Goal: Task Accomplishment & Management: Complete application form

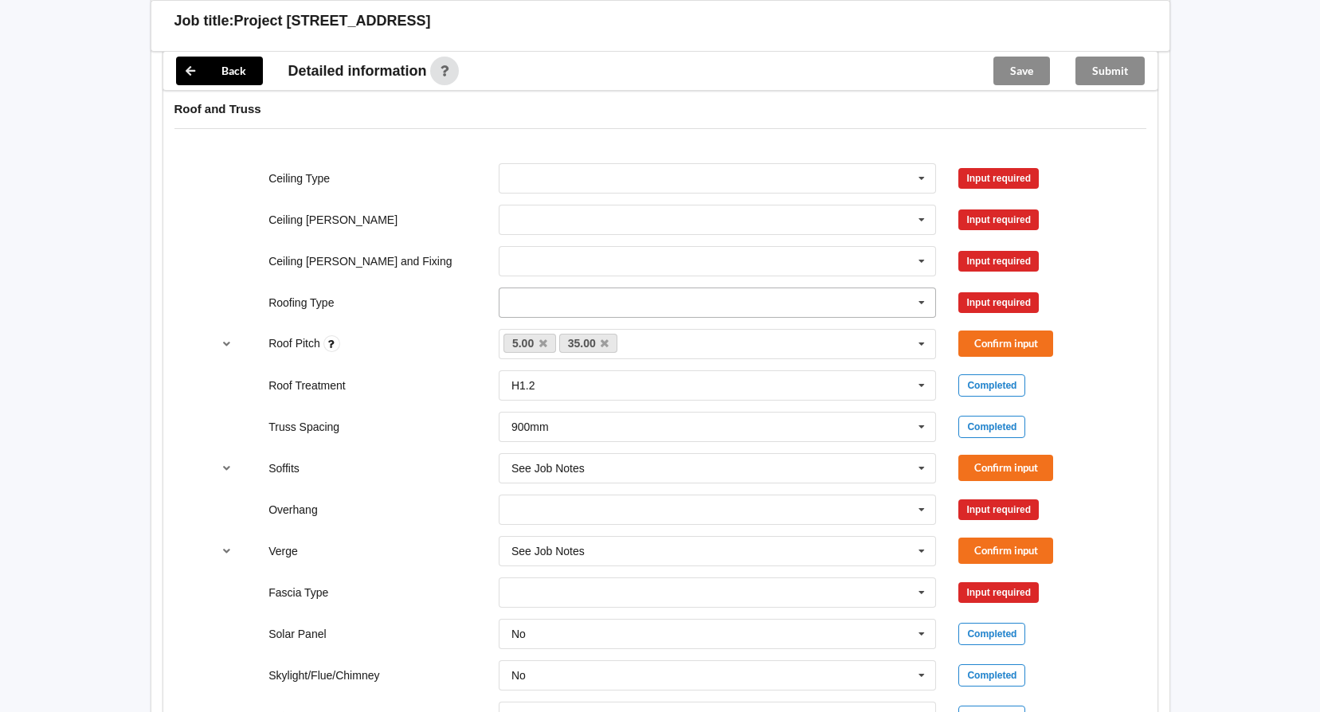
scroll to position [717, 0]
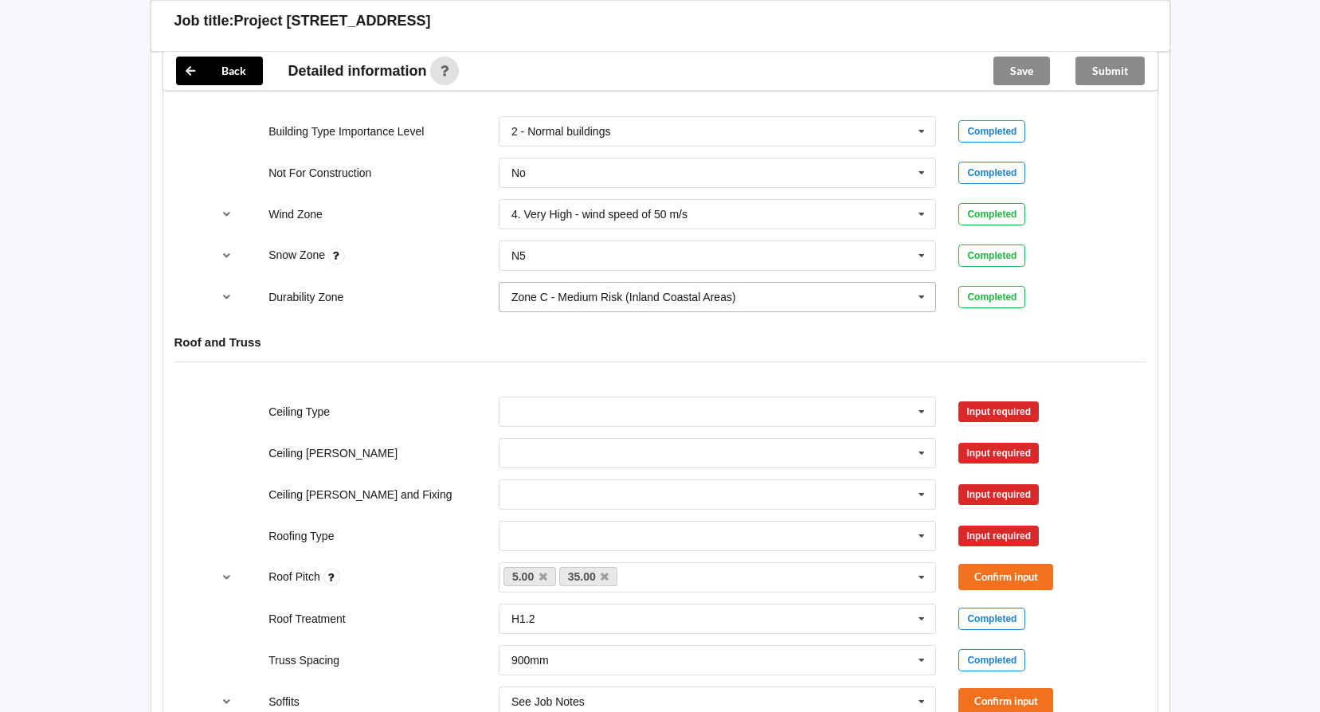
click at [925, 296] on icon at bounding box center [922, 297] width 24 height 29
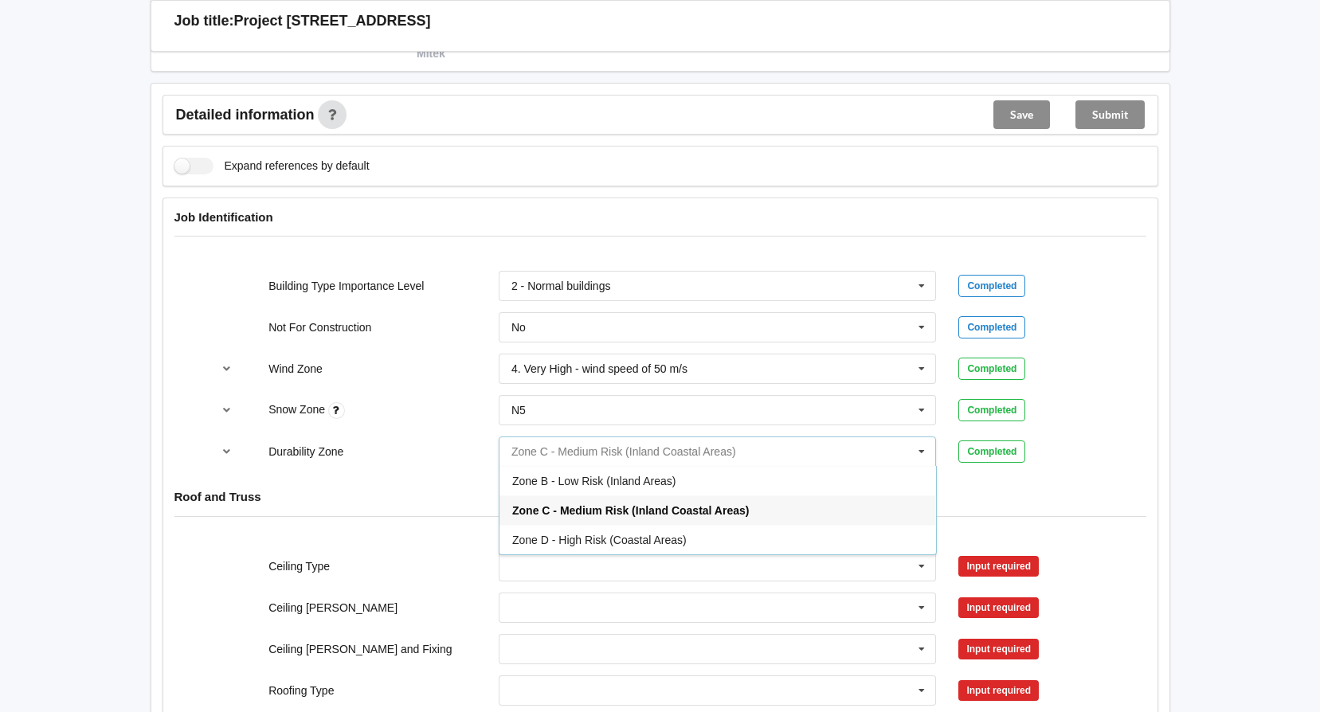
scroll to position [558, 0]
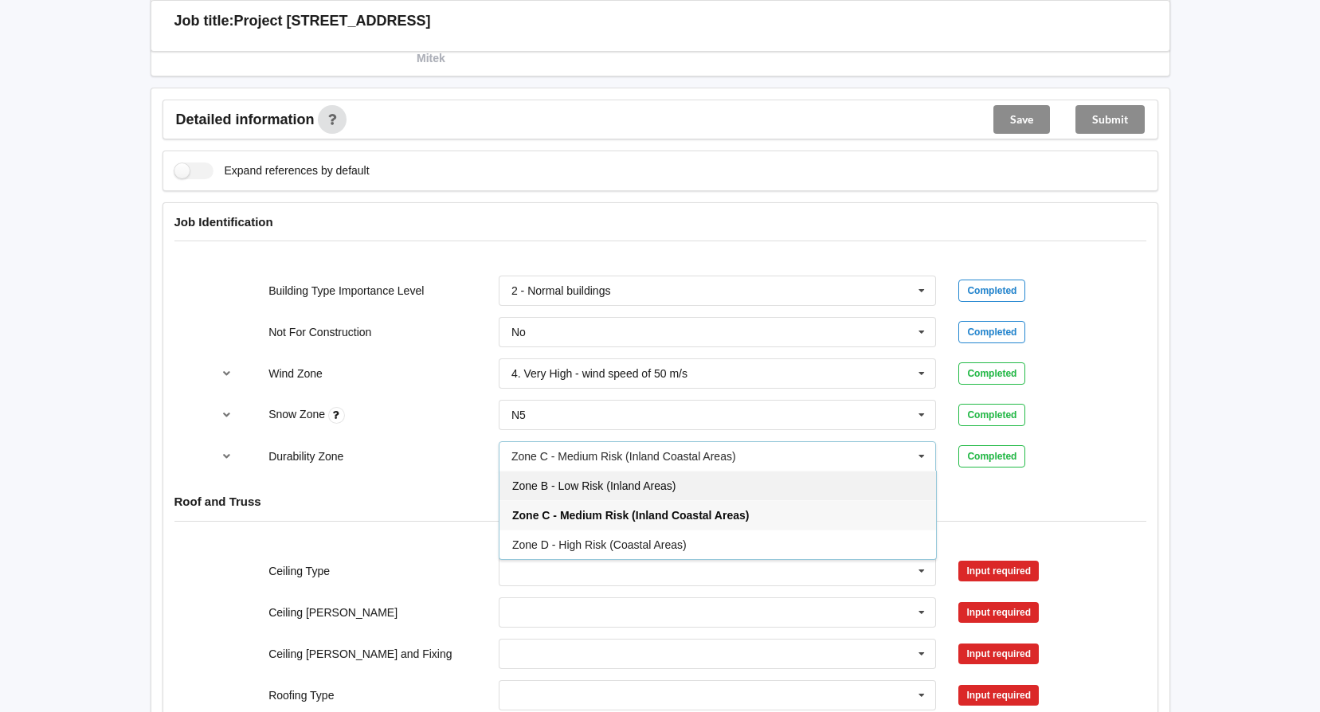
click at [645, 496] on div "Zone B - Low Risk (Inland Areas)" at bounding box center [718, 485] width 437 height 29
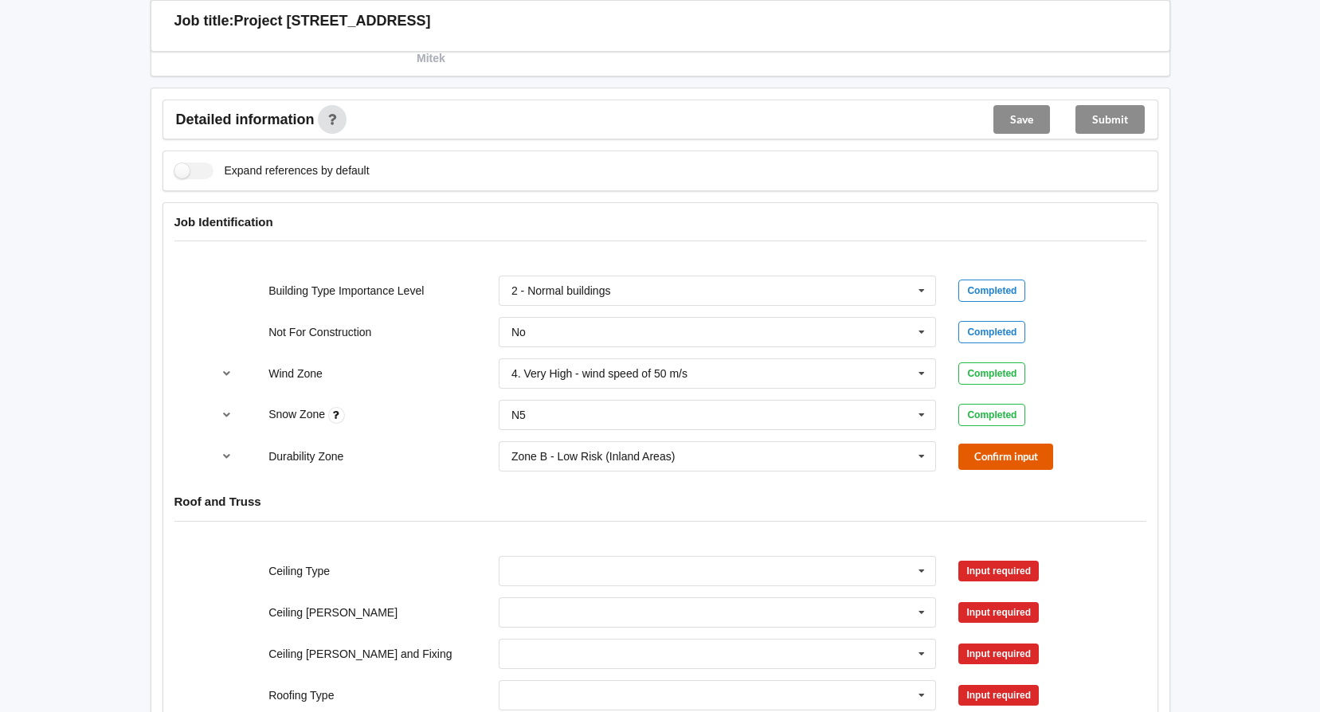
click at [1042, 461] on button "Confirm input" at bounding box center [1006, 457] width 95 height 26
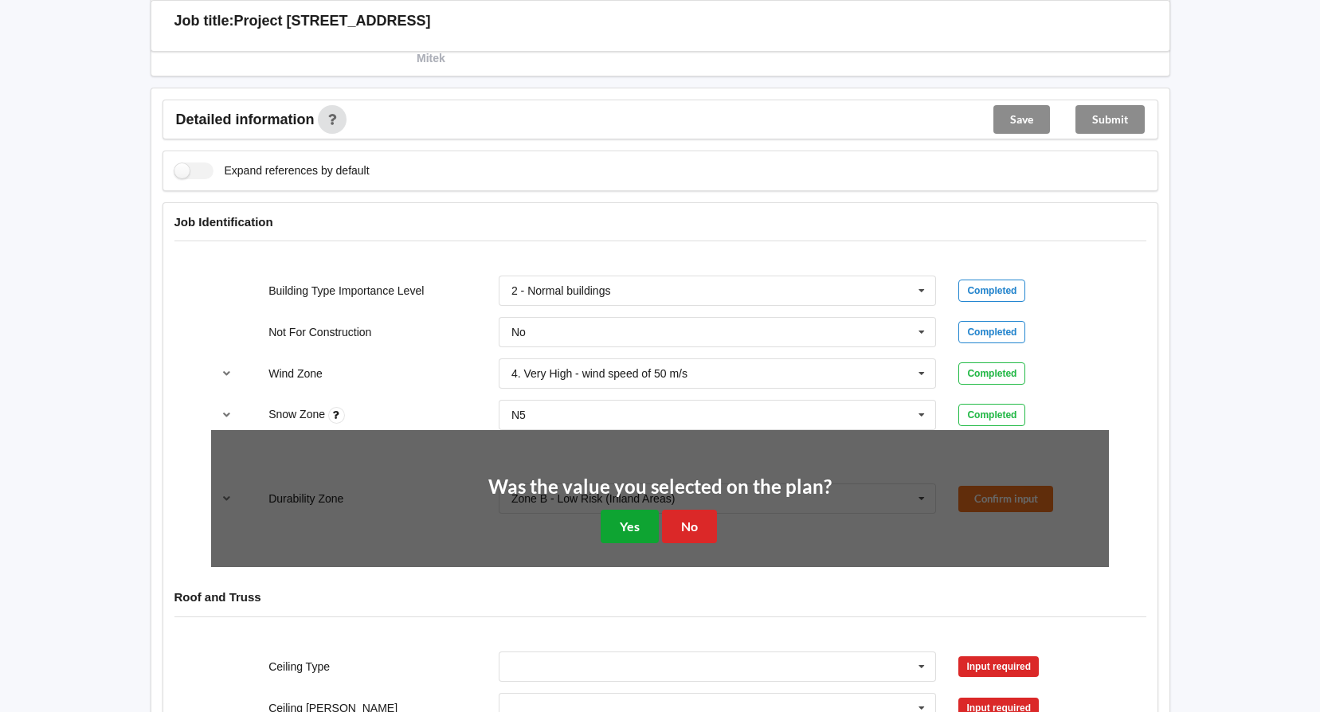
click at [621, 521] on button "Yes" at bounding box center [630, 526] width 58 height 33
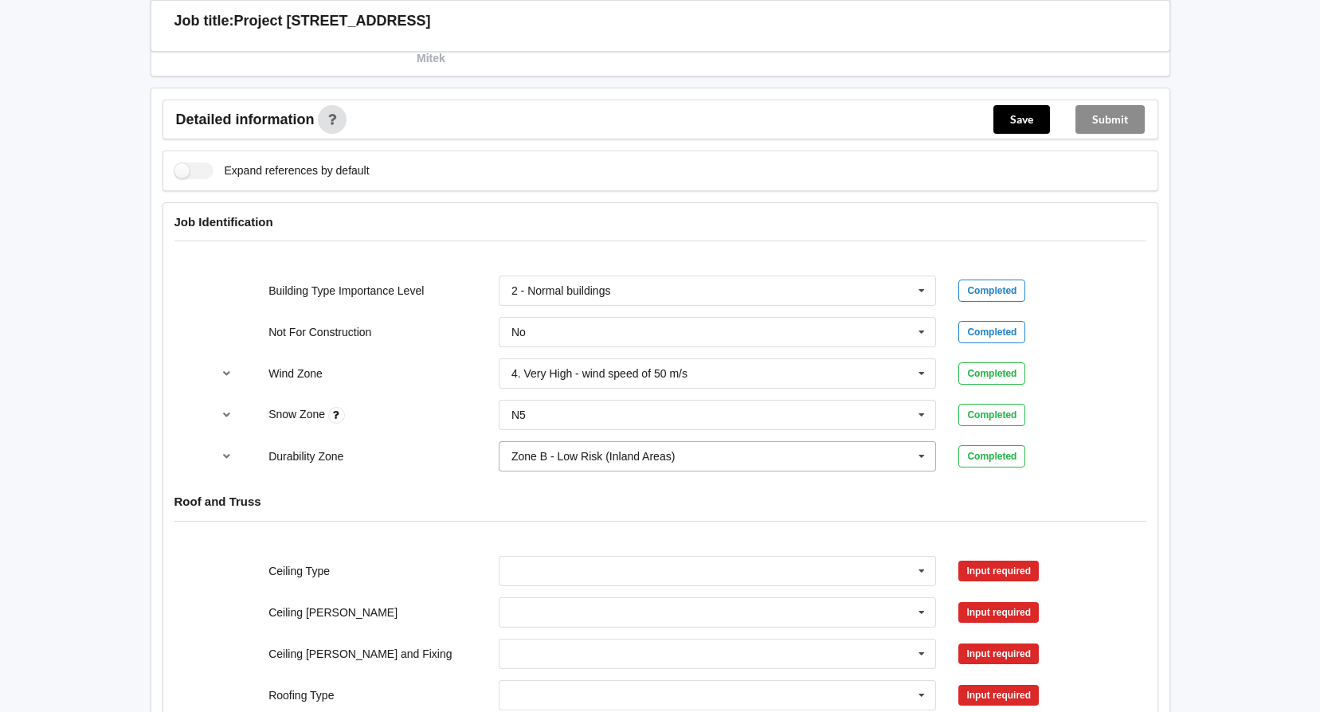
click at [923, 461] on icon at bounding box center [922, 456] width 24 height 29
click at [411, 448] on div "Durability Zone Zone B - Low Risk (Inland Areas) Zone B - Low Risk (Inland Area…" at bounding box center [660, 456] width 920 height 53
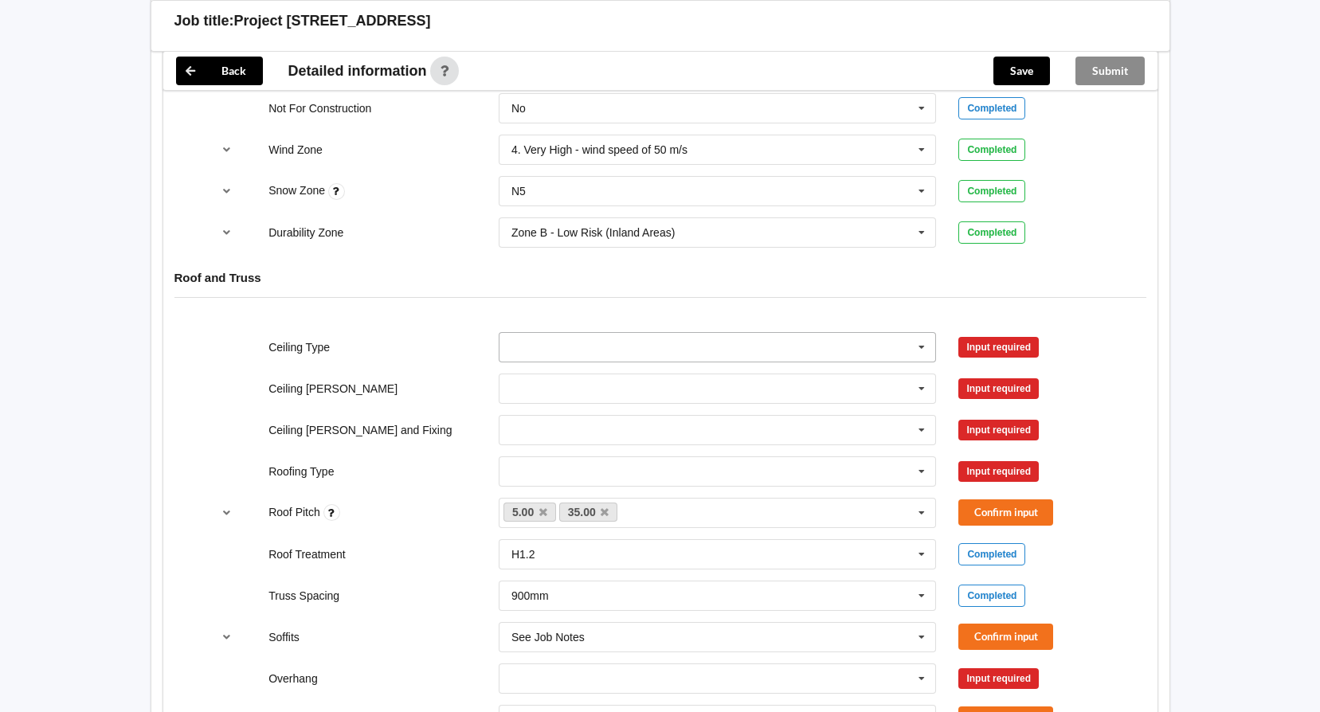
scroll to position [797, 0]
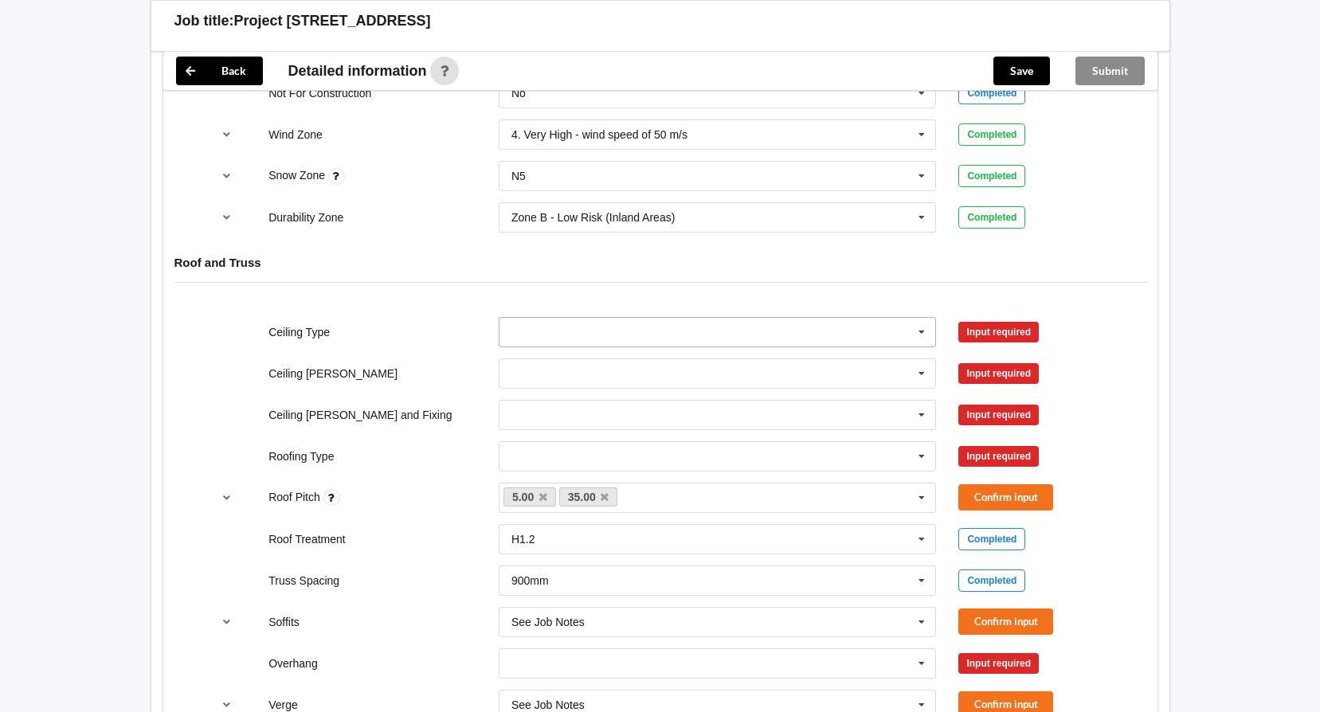
click at [933, 321] on icon at bounding box center [922, 332] width 24 height 29
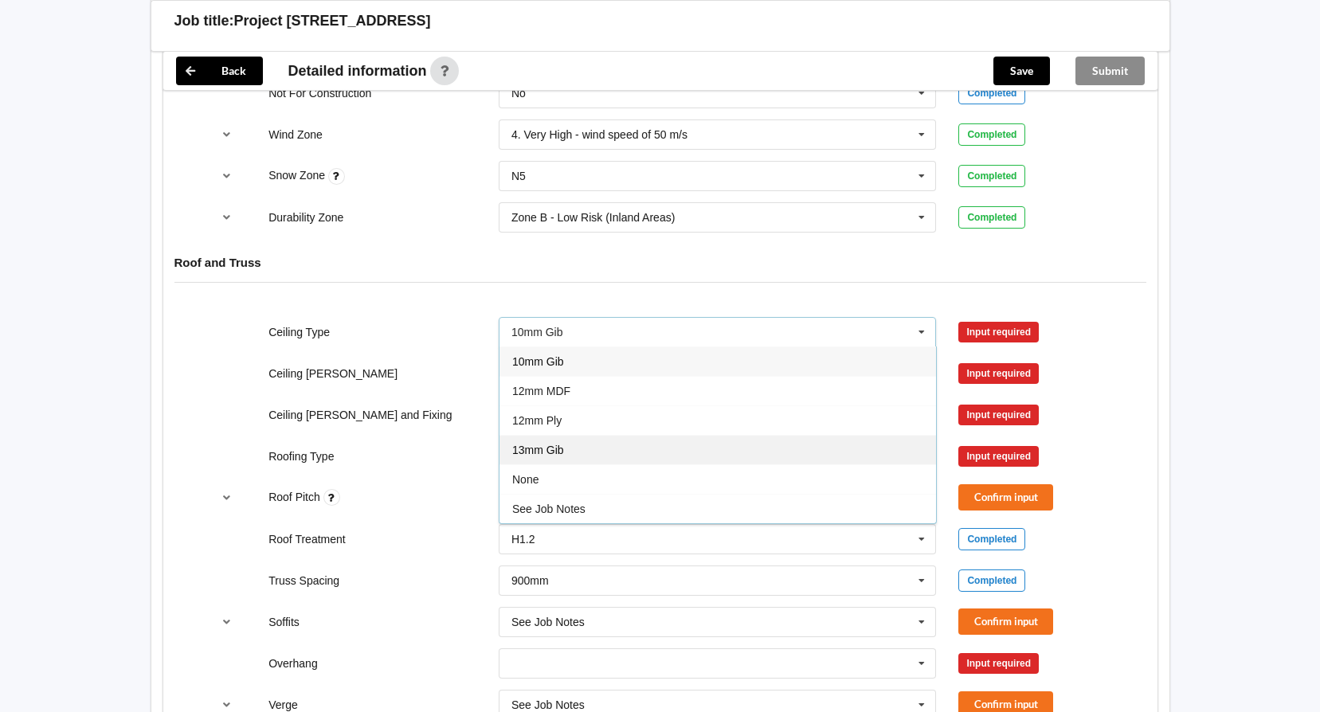
click at [742, 446] on div "13mm Gib" at bounding box center [718, 449] width 437 height 29
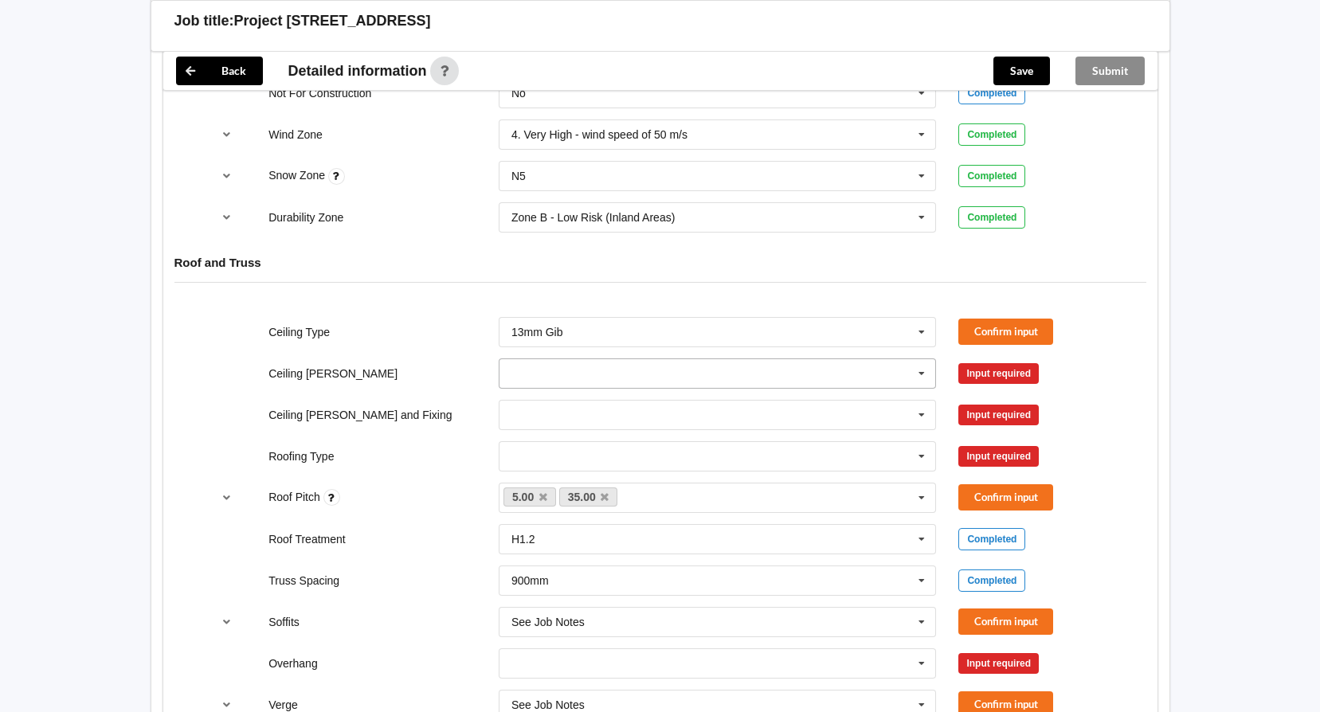
click at [821, 367] on input "text" at bounding box center [718, 373] width 437 height 29
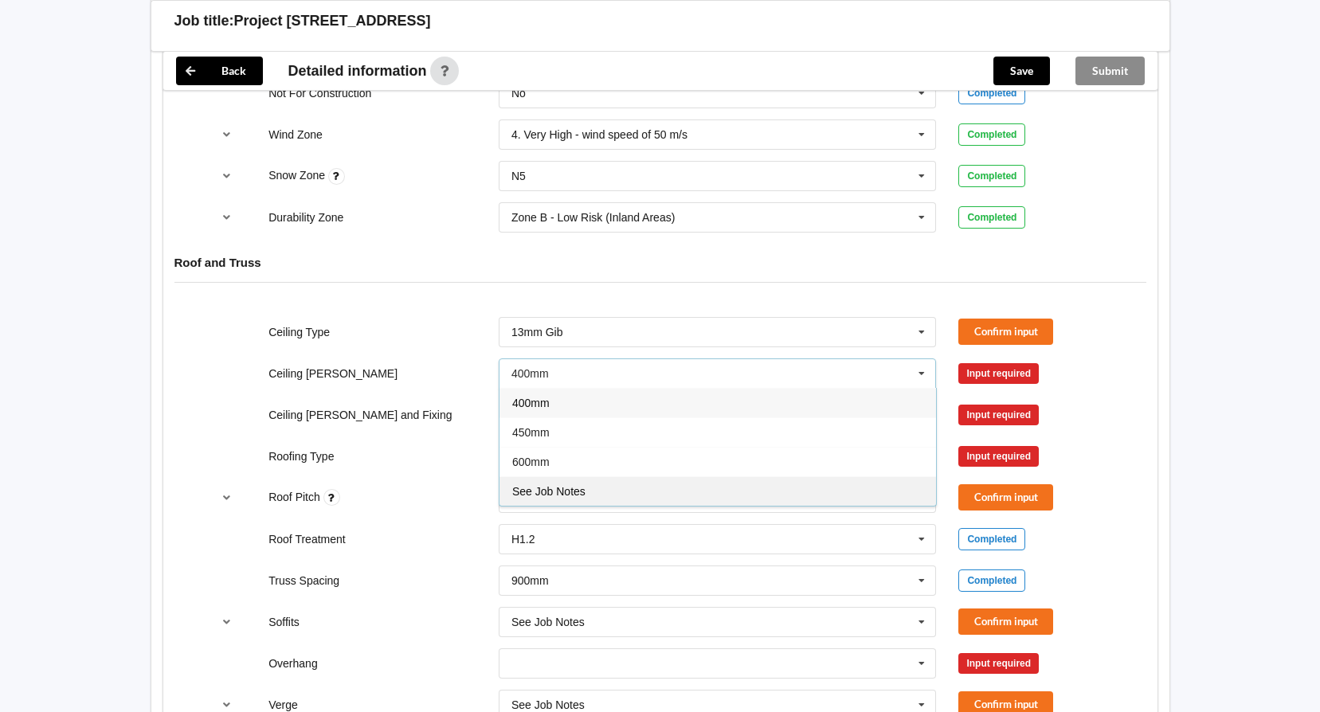
click at [757, 480] on div "See Job Notes" at bounding box center [718, 490] width 437 height 29
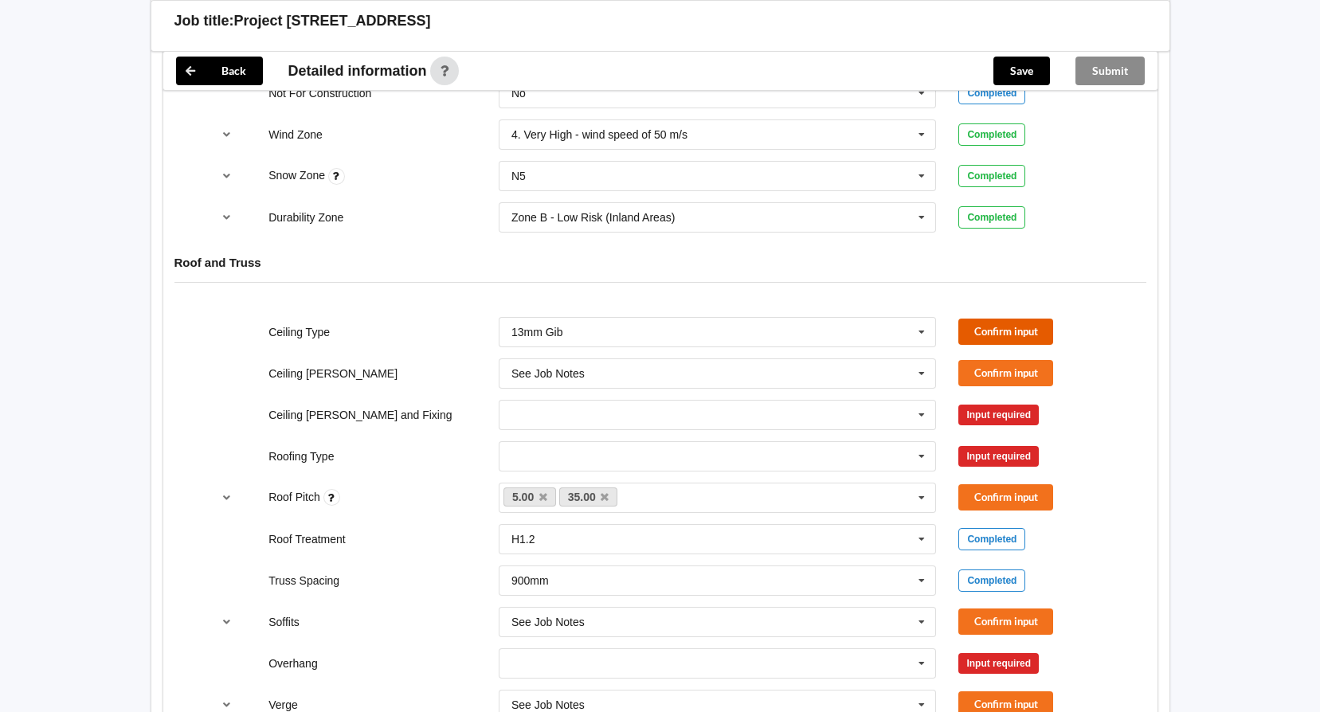
click at [1018, 332] on button "Confirm input" at bounding box center [1006, 332] width 95 height 26
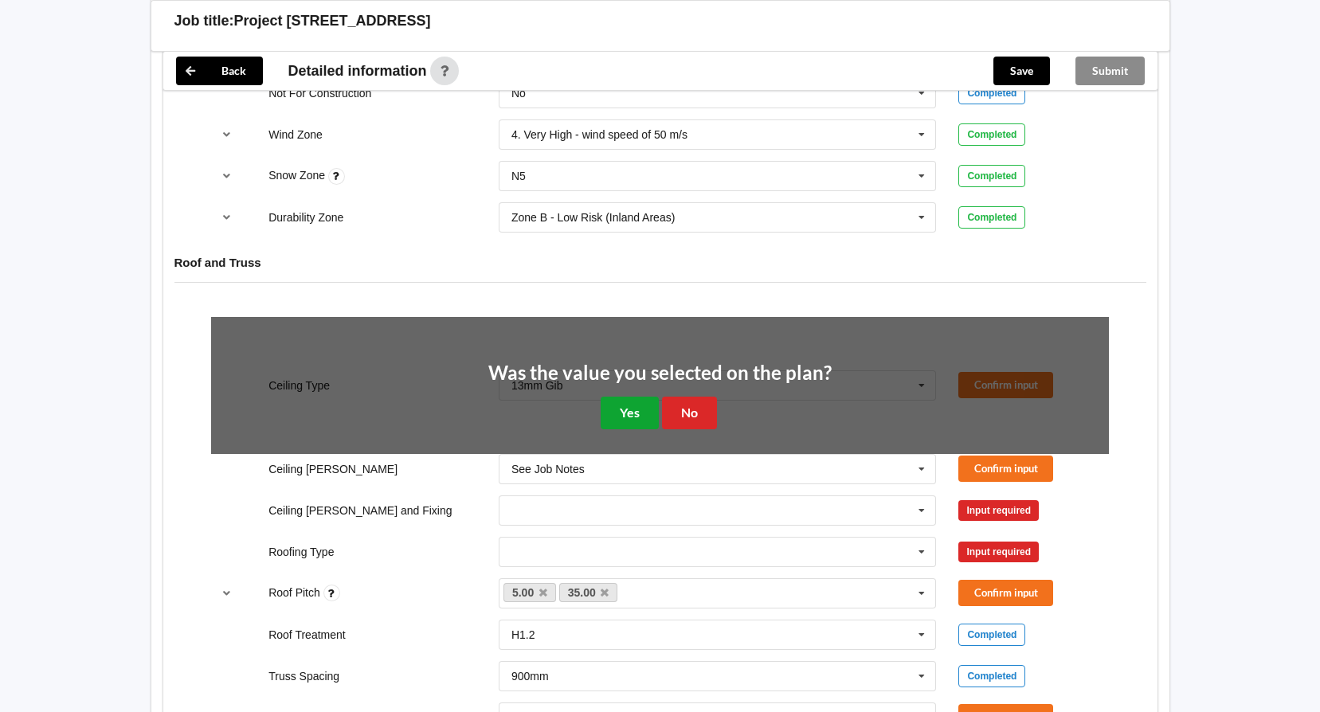
click at [628, 417] on button "Yes" at bounding box center [630, 413] width 58 height 33
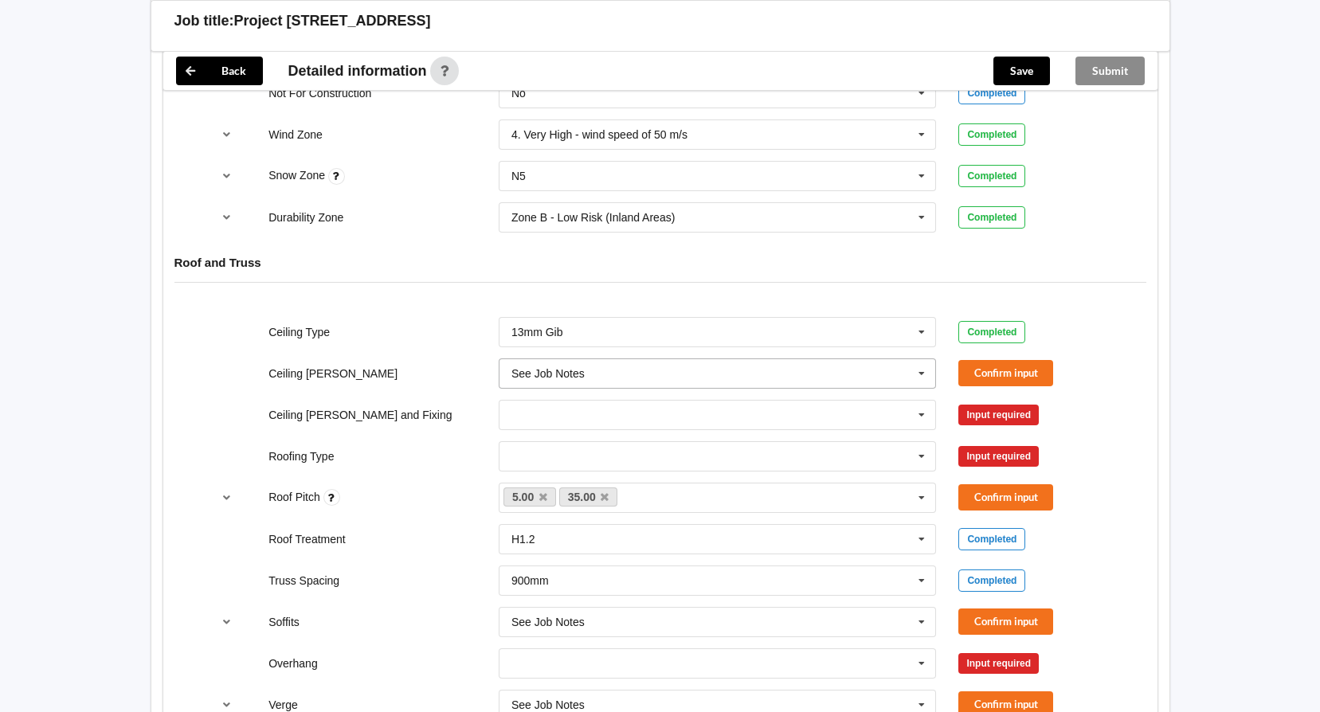
click at [927, 374] on icon at bounding box center [922, 373] width 24 height 29
click at [926, 410] on icon at bounding box center [922, 415] width 24 height 29
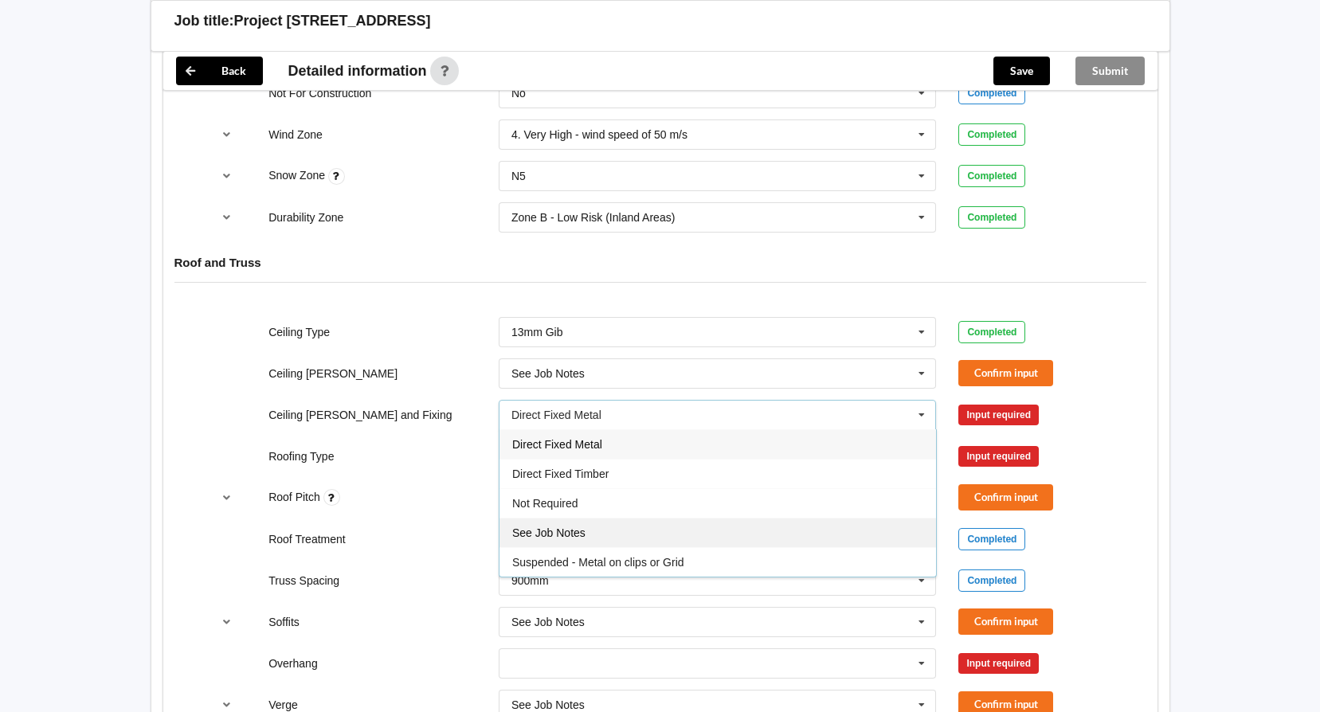
click at [653, 533] on div "See Job Notes" at bounding box center [718, 532] width 437 height 29
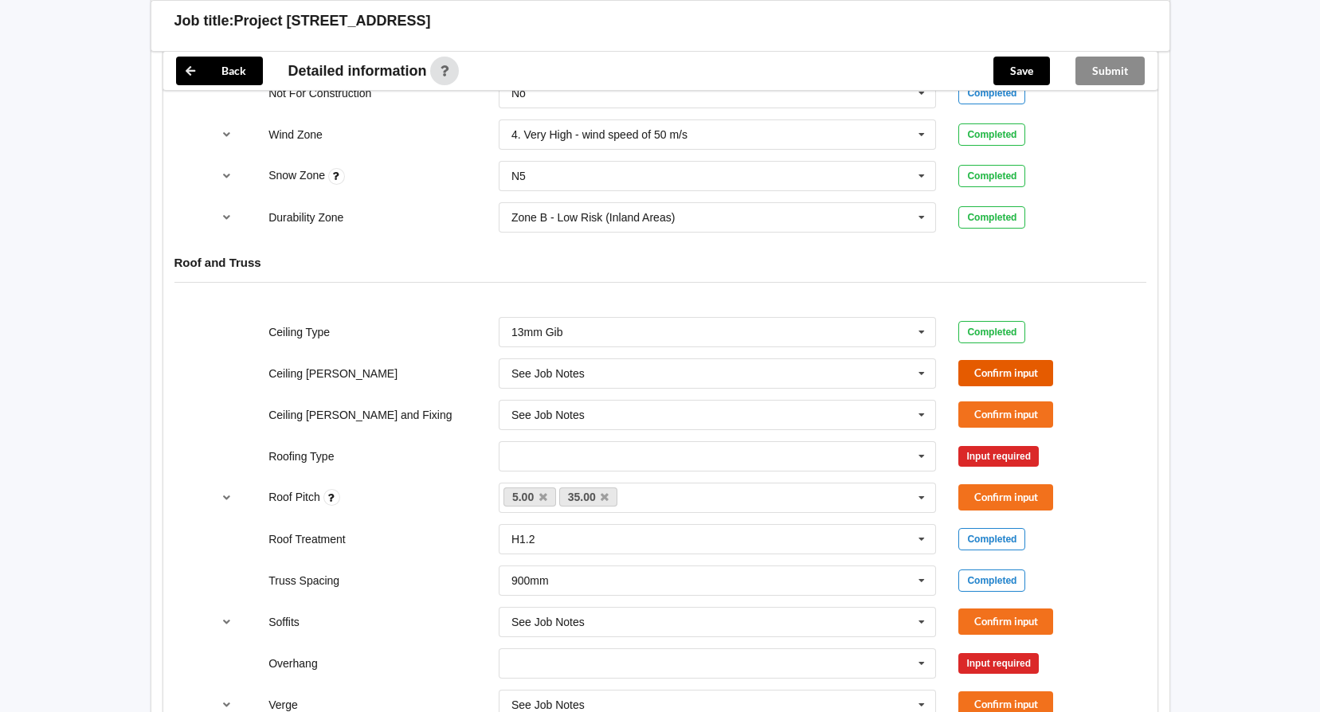
click at [1003, 364] on button "Confirm input" at bounding box center [1006, 373] width 95 height 26
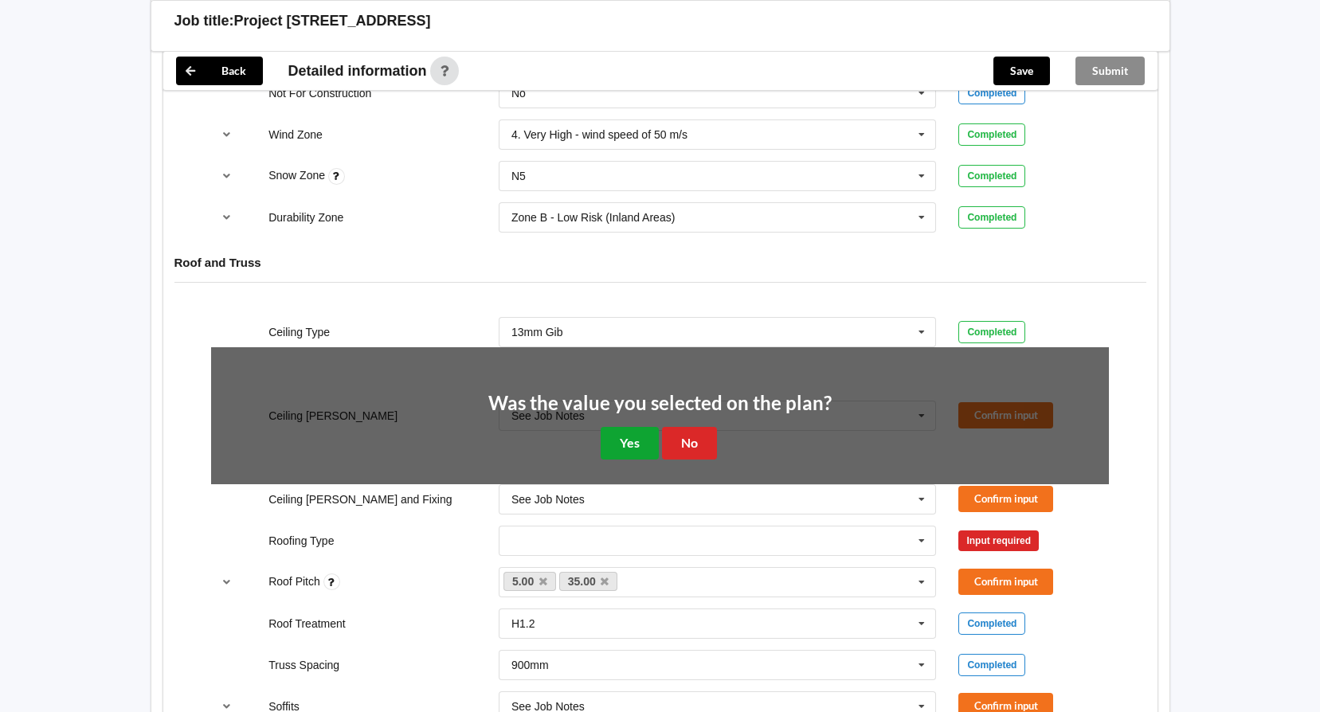
click at [622, 446] on button "Yes" at bounding box center [630, 443] width 58 height 33
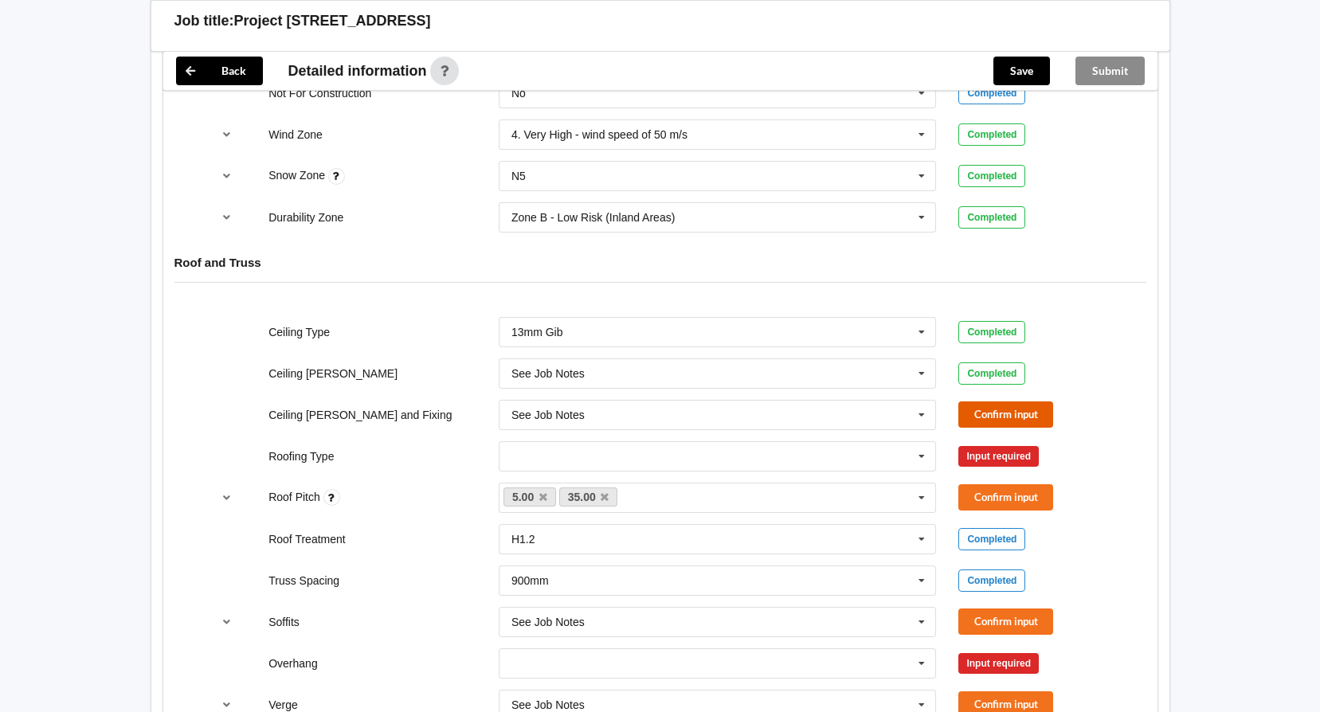
click at [1016, 420] on button "Confirm input" at bounding box center [1006, 415] width 95 height 26
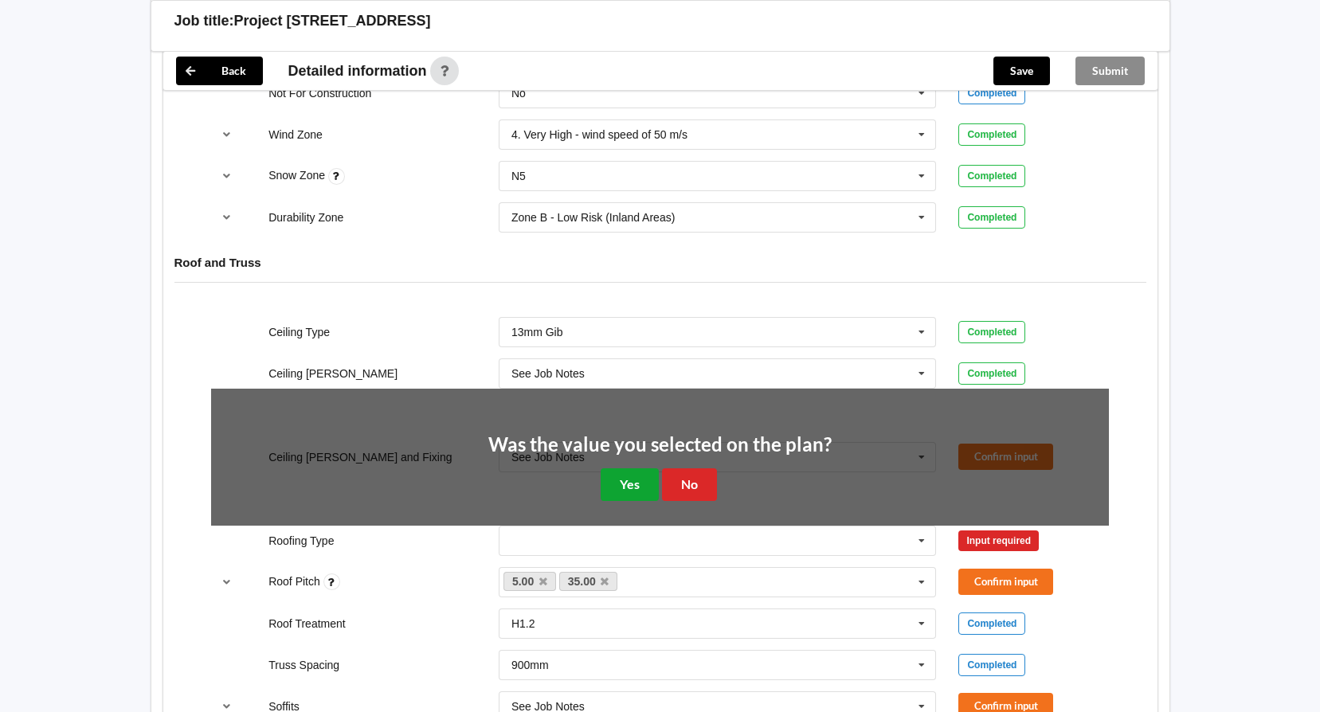
click at [616, 488] on button "Yes" at bounding box center [630, 485] width 58 height 33
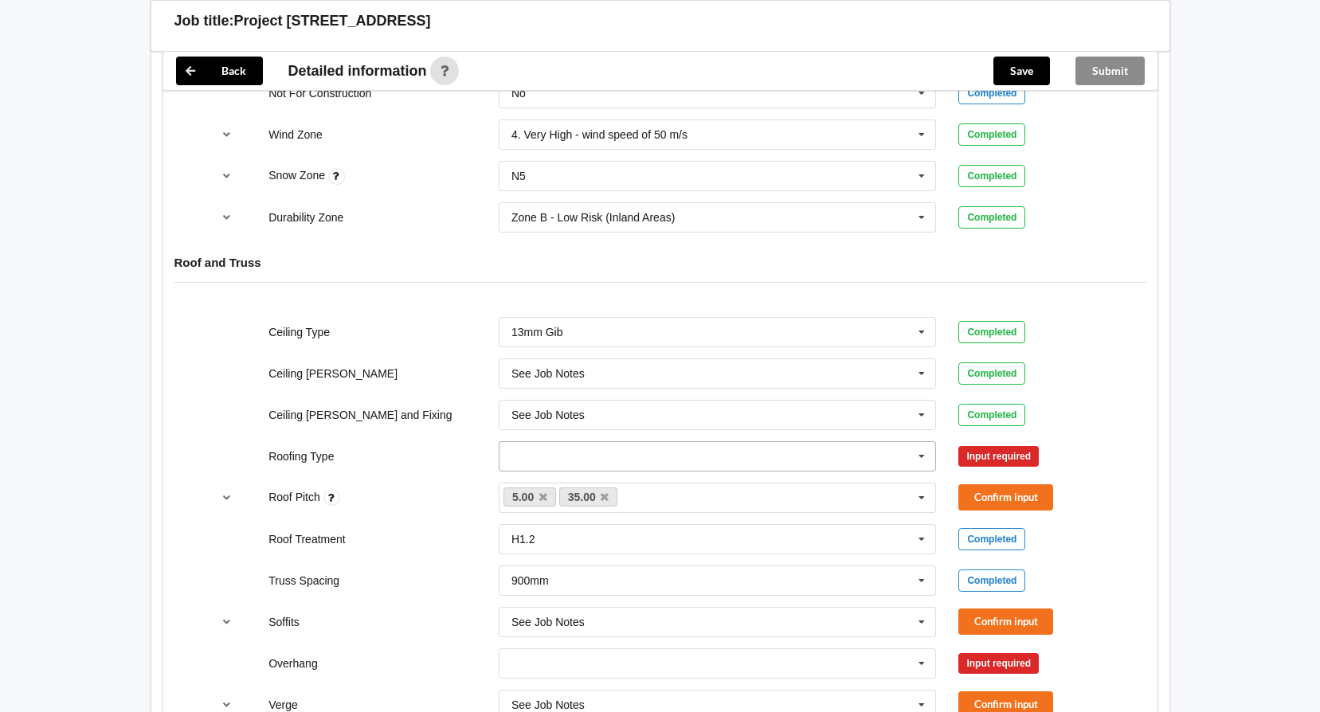
click at [927, 454] on icon at bounding box center [922, 456] width 24 height 29
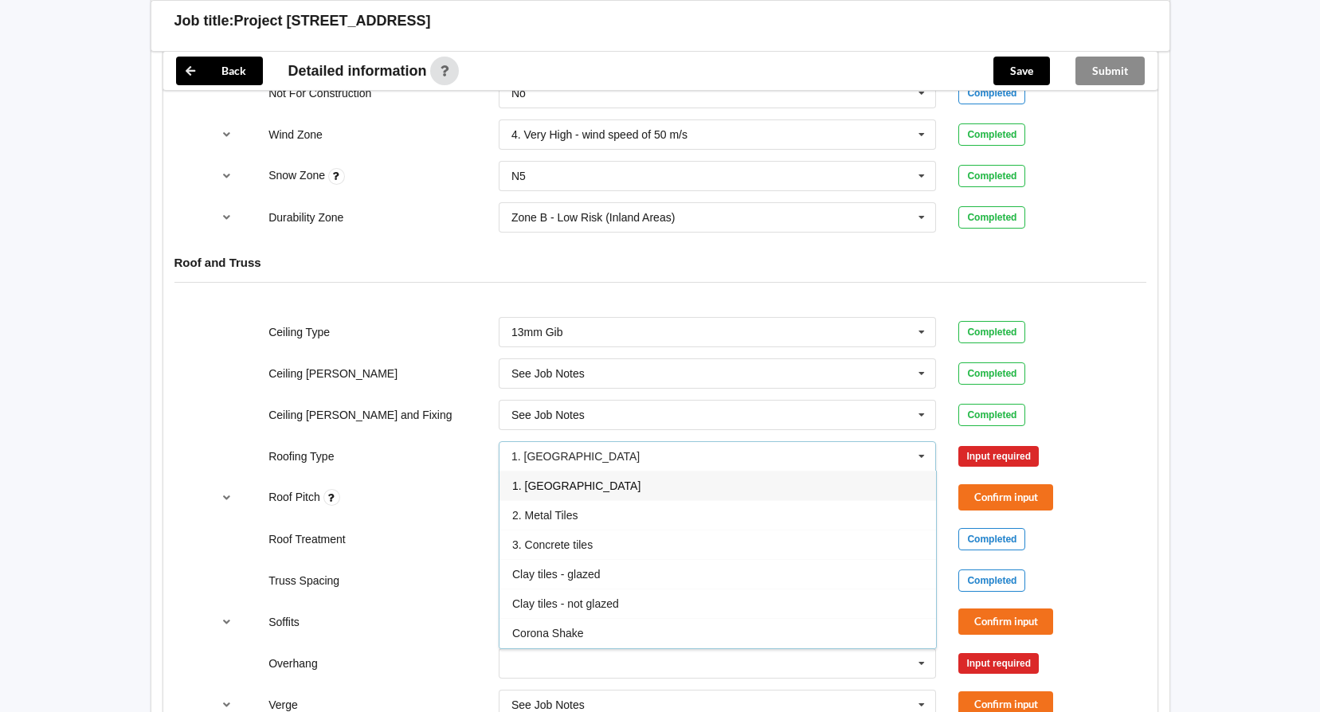
click at [597, 483] on div "1. [GEOGRAPHIC_DATA]" at bounding box center [718, 485] width 437 height 29
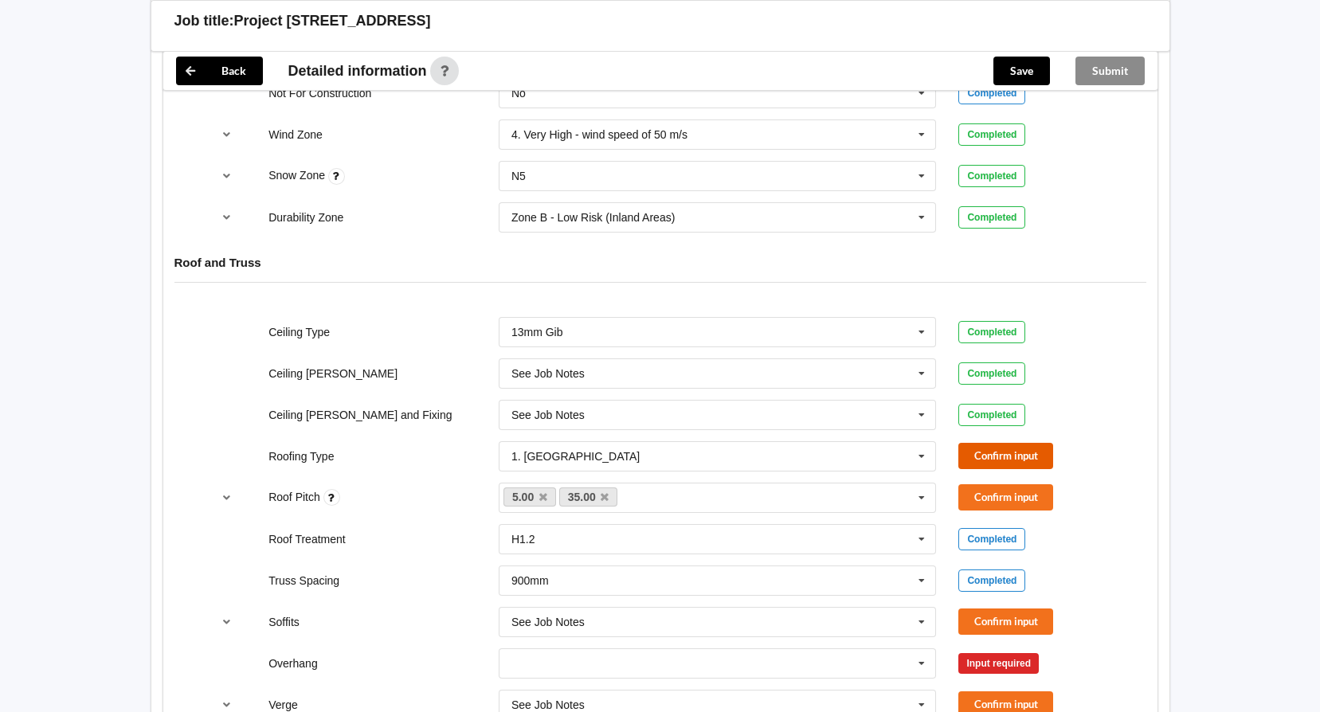
click at [996, 454] on button "Confirm input" at bounding box center [1006, 456] width 95 height 26
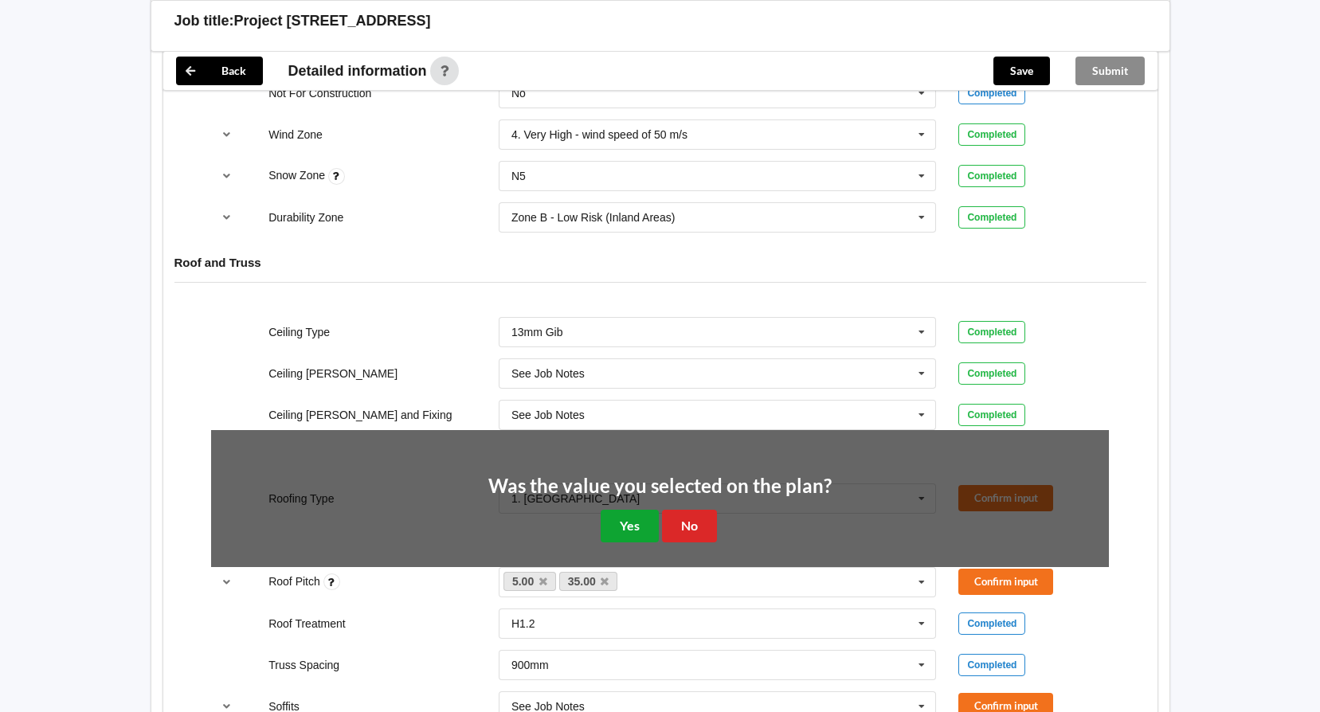
click at [636, 526] on button "Yes" at bounding box center [630, 526] width 58 height 33
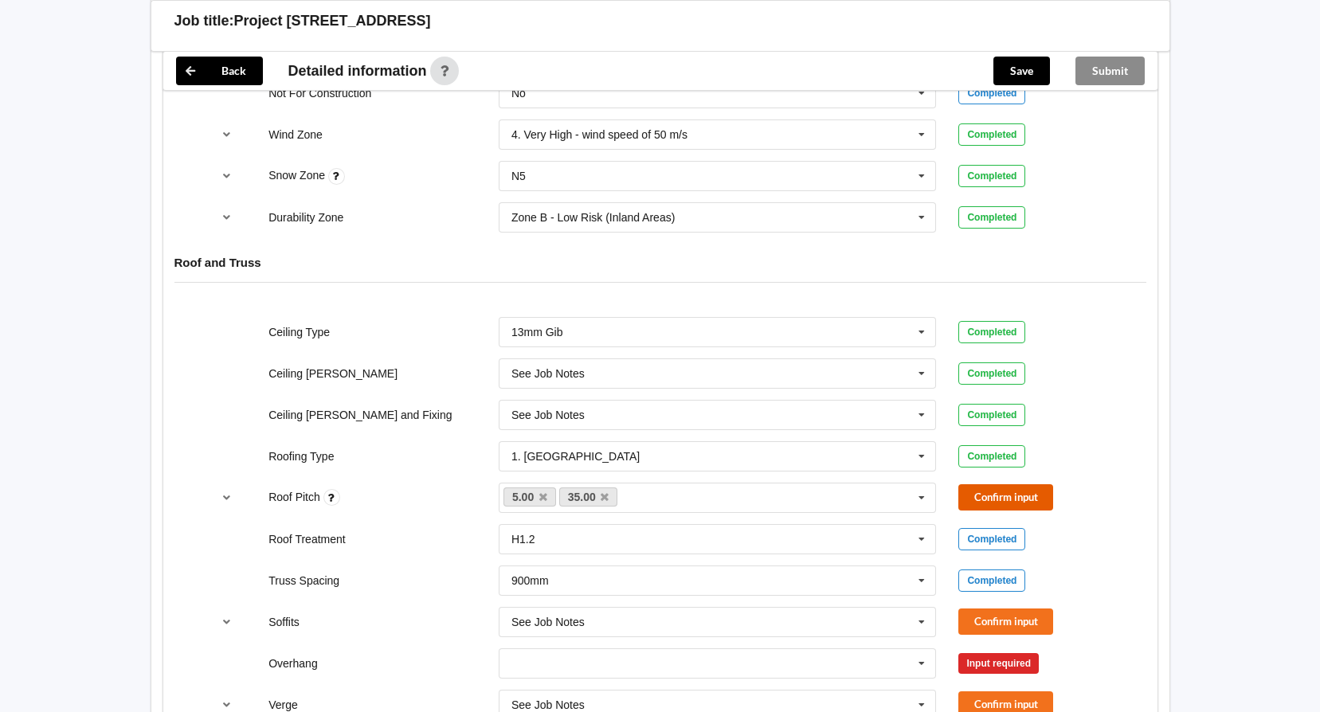
click at [982, 488] on button "Confirm input" at bounding box center [1006, 497] width 95 height 26
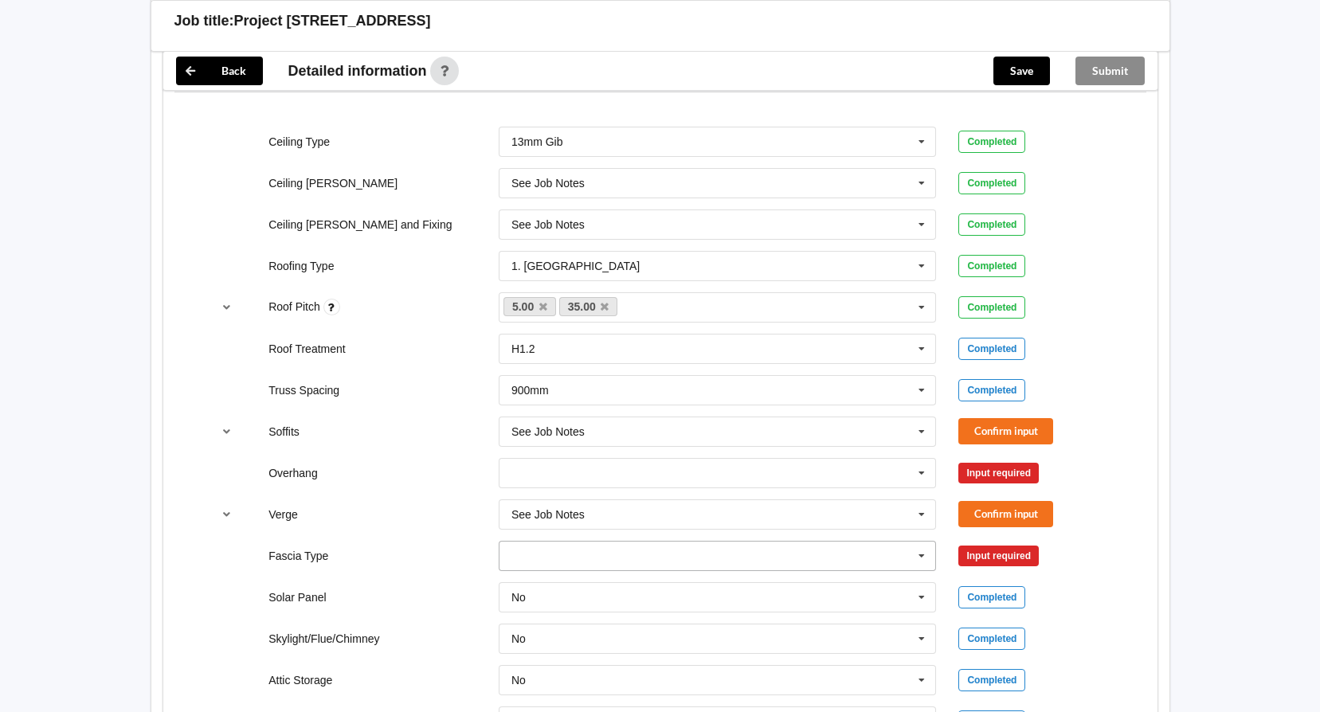
scroll to position [1036, 0]
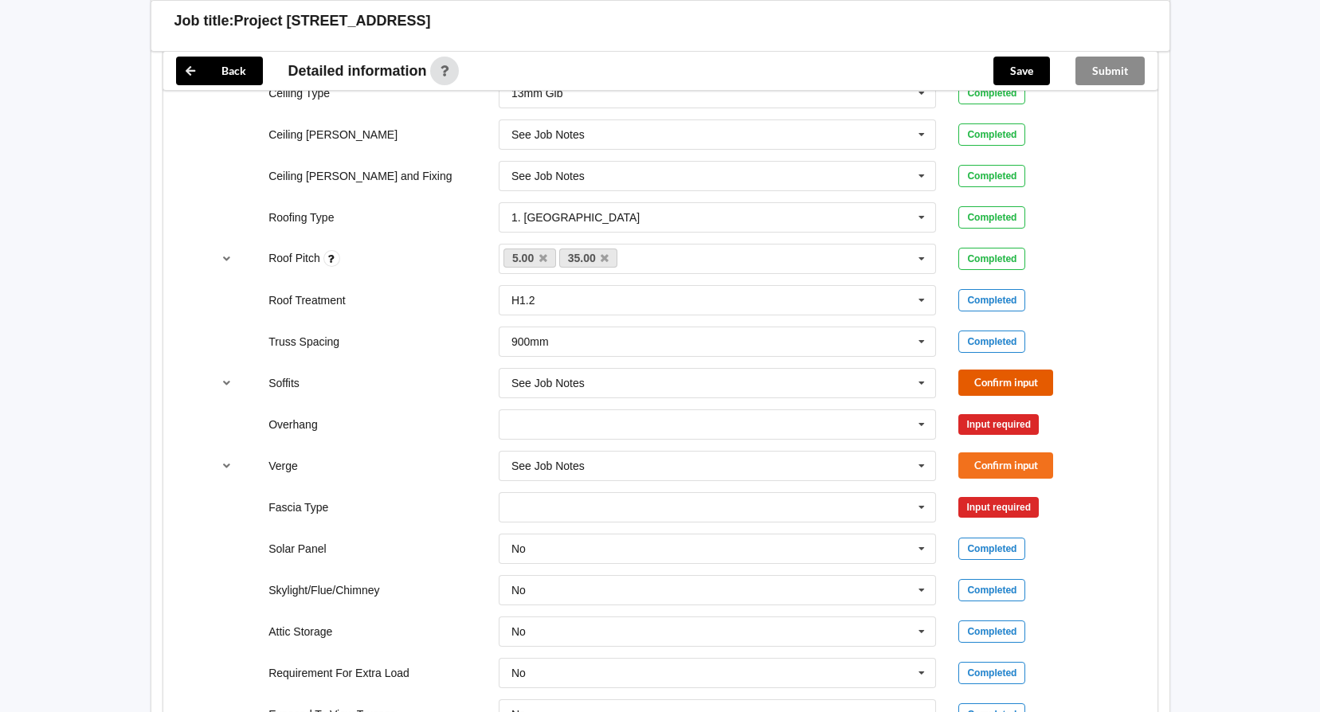
drag, startPoint x: 978, startPoint y: 387, endPoint x: 955, endPoint y: 390, distance: 23.3
click at [978, 386] on button "Confirm input" at bounding box center [1006, 383] width 95 height 26
click at [917, 430] on icon at bounding box center [922, 424] width 24 height 29
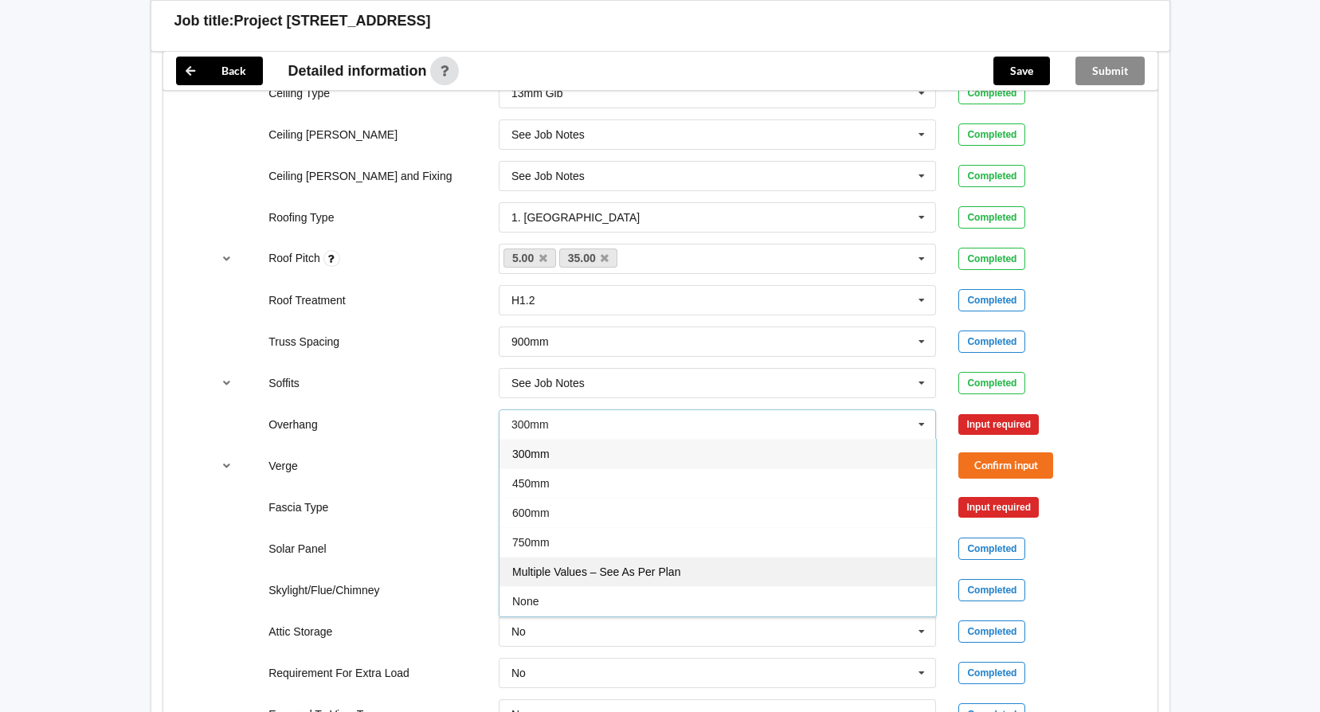
click at [806, 563] on div "Multiple Values – See As Per Plan" at bounding box center [718, 571] width 437 height 29
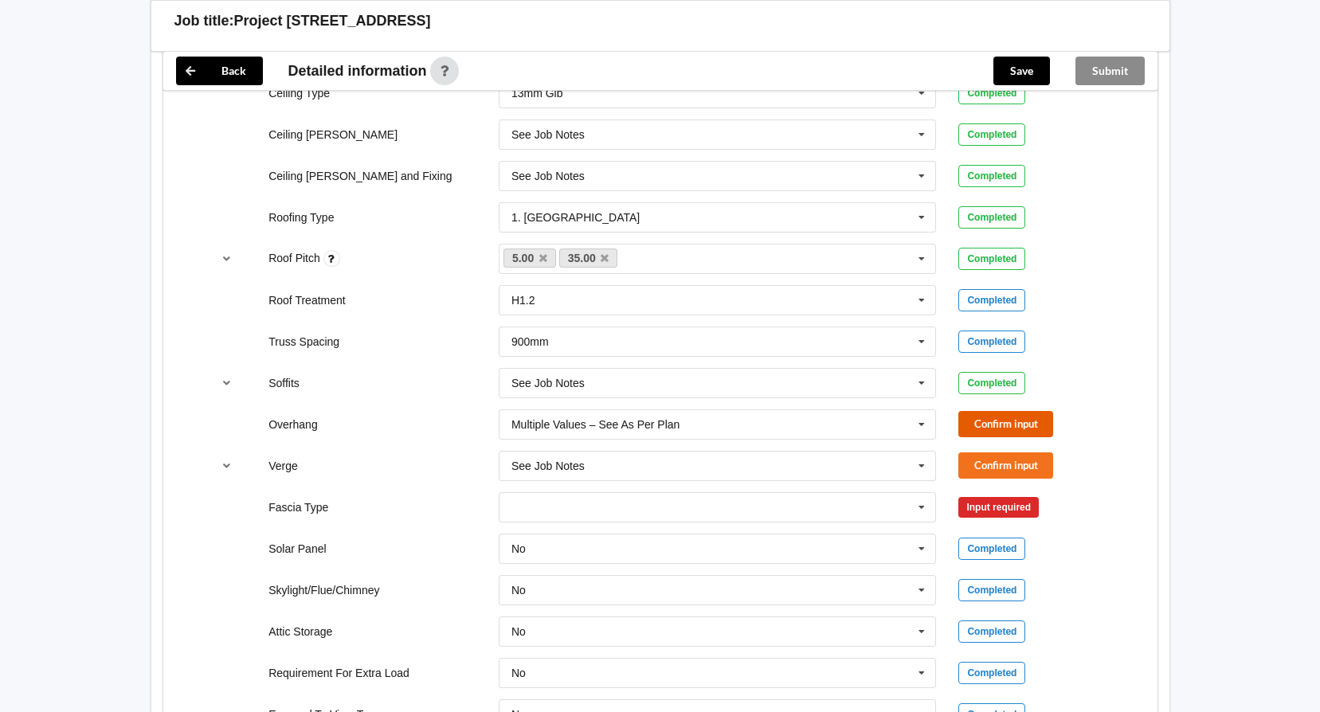
click at [1019, 424] on button "Confirm input" at bounding box center [1006, 424] width 95 height 26
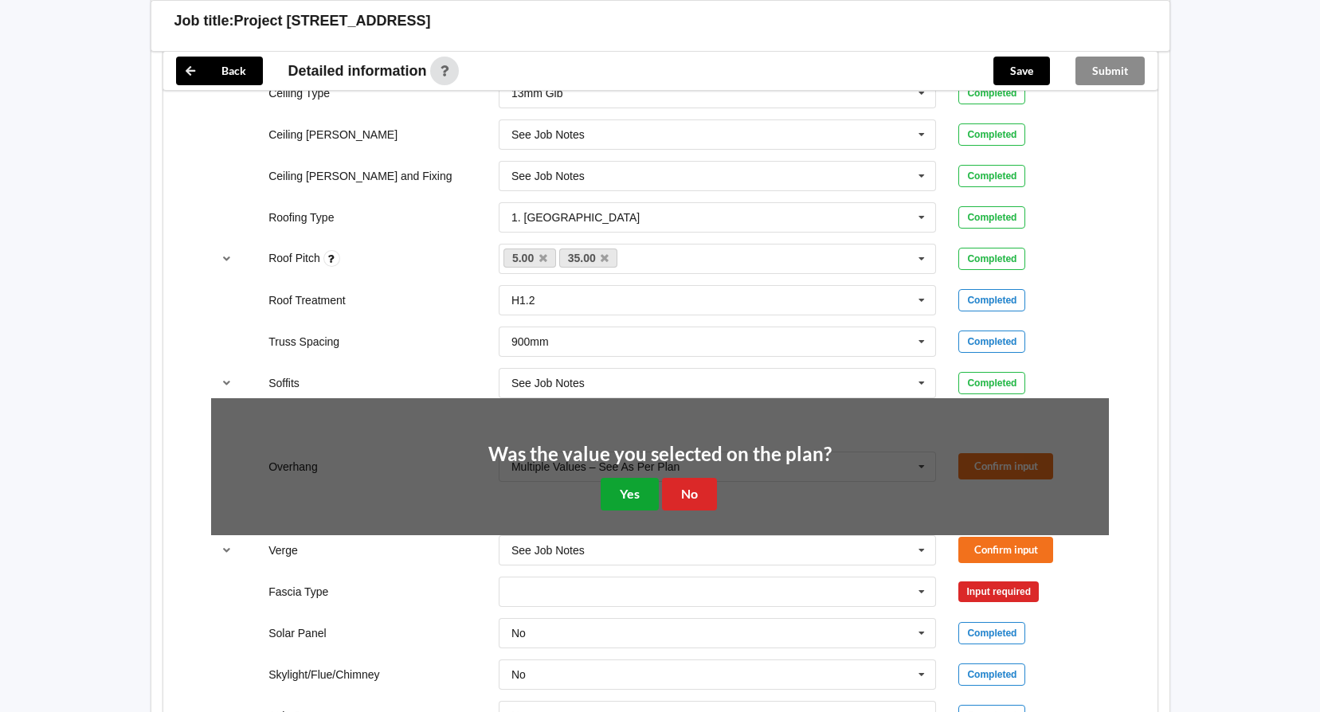
click at [637, 501] on button "Yes" at bounding box center [630, 494] width 58 height 33
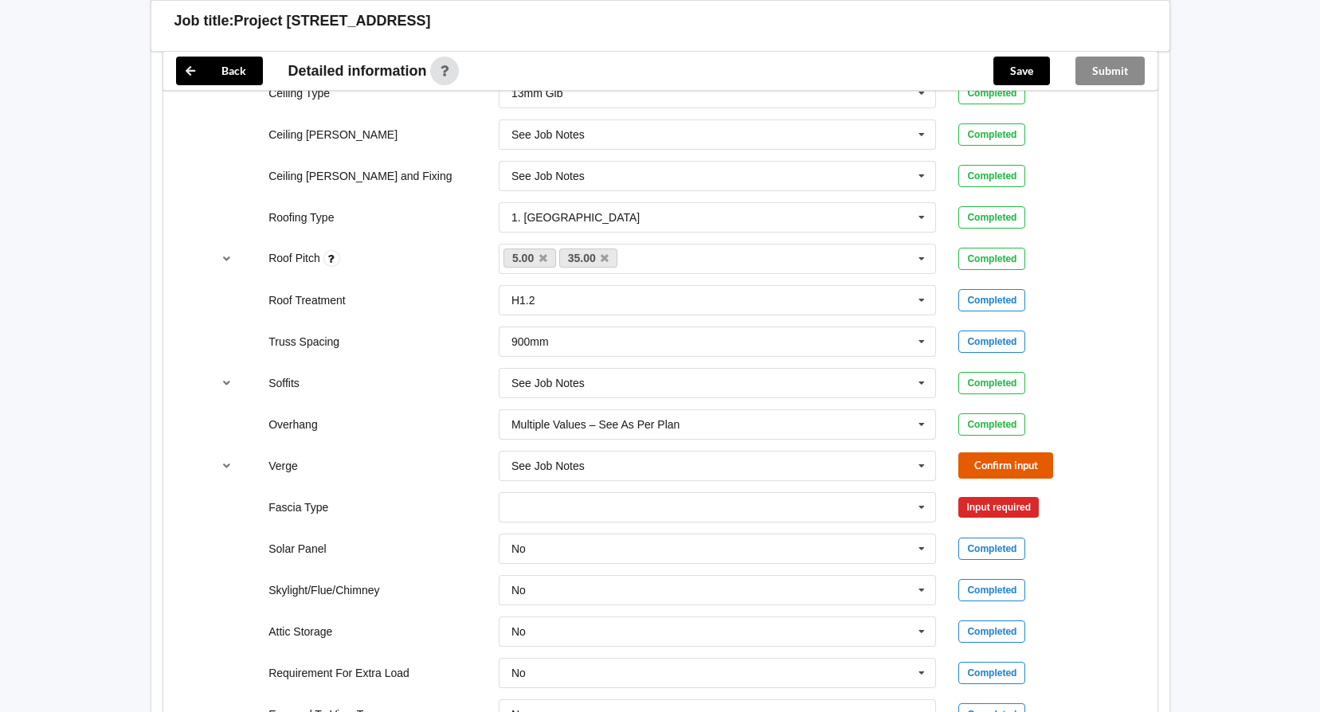
click at [1022, 464] on button "Confirm input" at bounding box center [1006, 466] width 95 height 26
click at [925, 509] on icon at bounding box center [922, 507] width 24 height 29
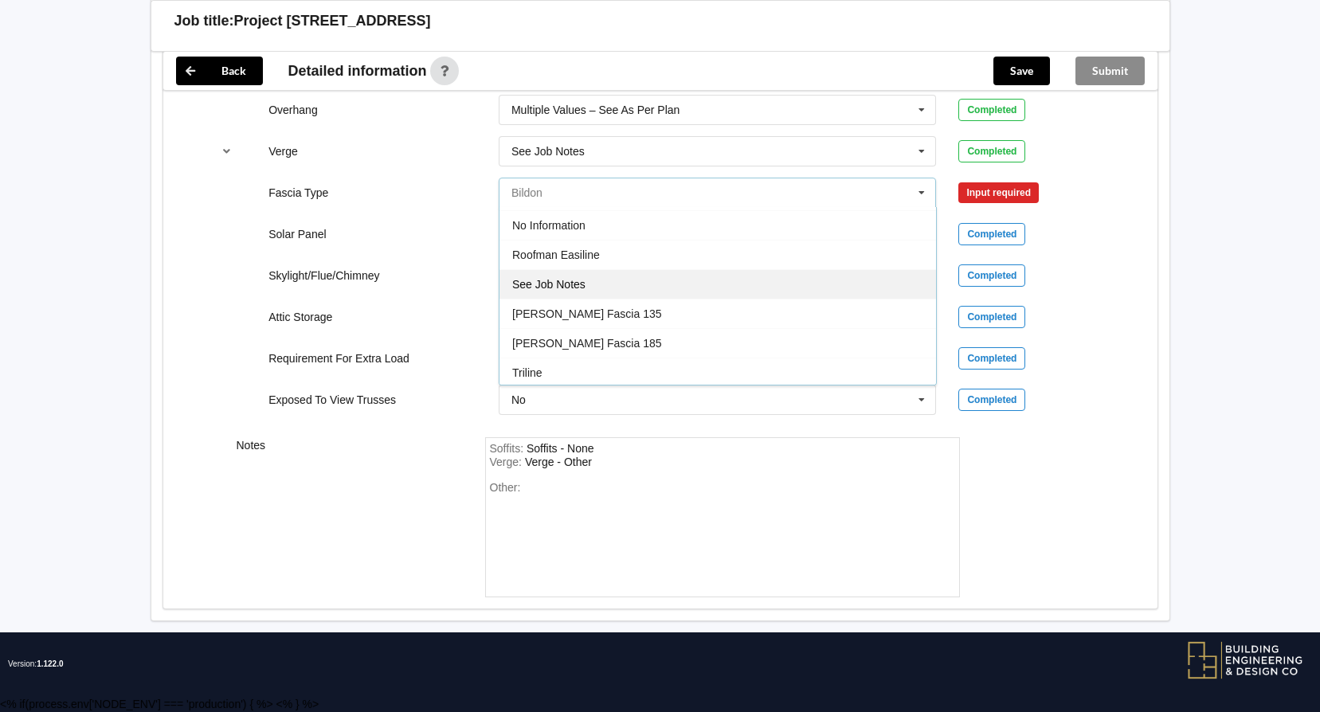
scroll to position [530, 0]
click at [695, 267] on div "See Job Notes" at bounding box center [718, 281] width 437 height 29
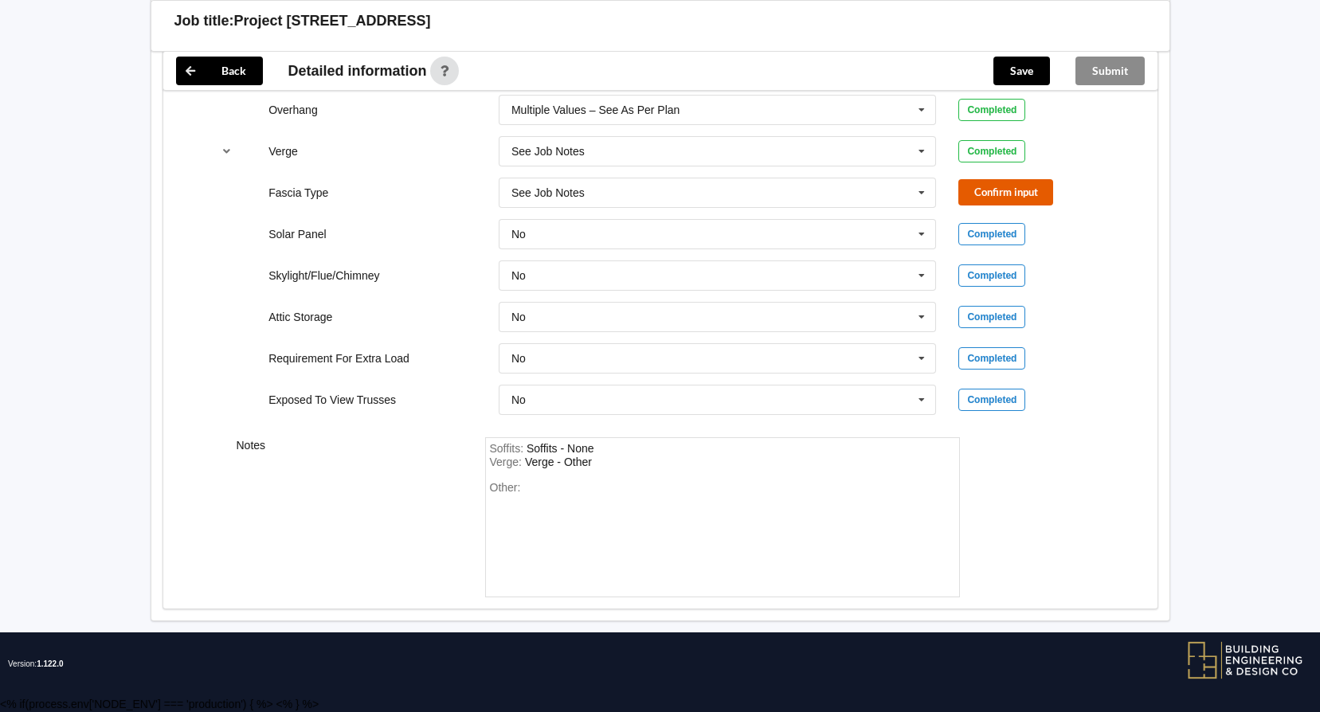
click at [1033, 191] on button "Confirm input" at bounding box center [1006, 192] width 95 height 26
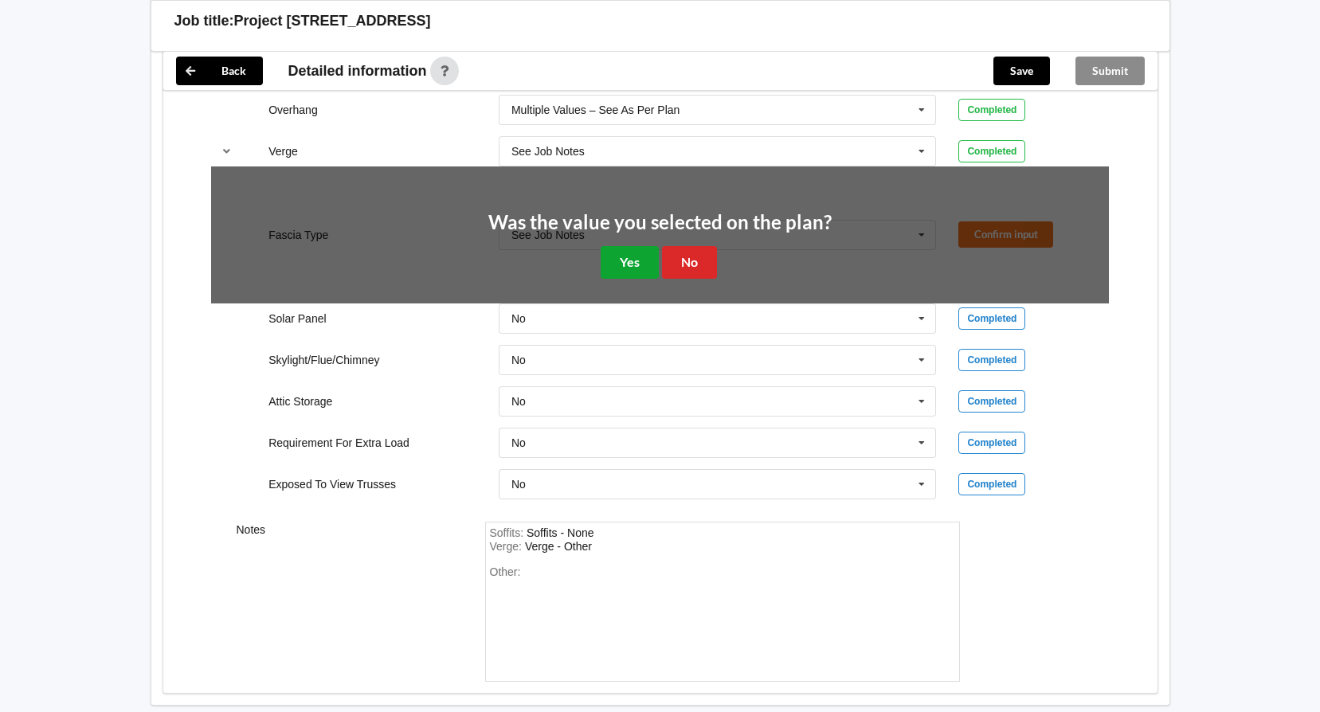
click at [632, 266] on button "Yes" at bounding box center [630, 262] width 58 height 33
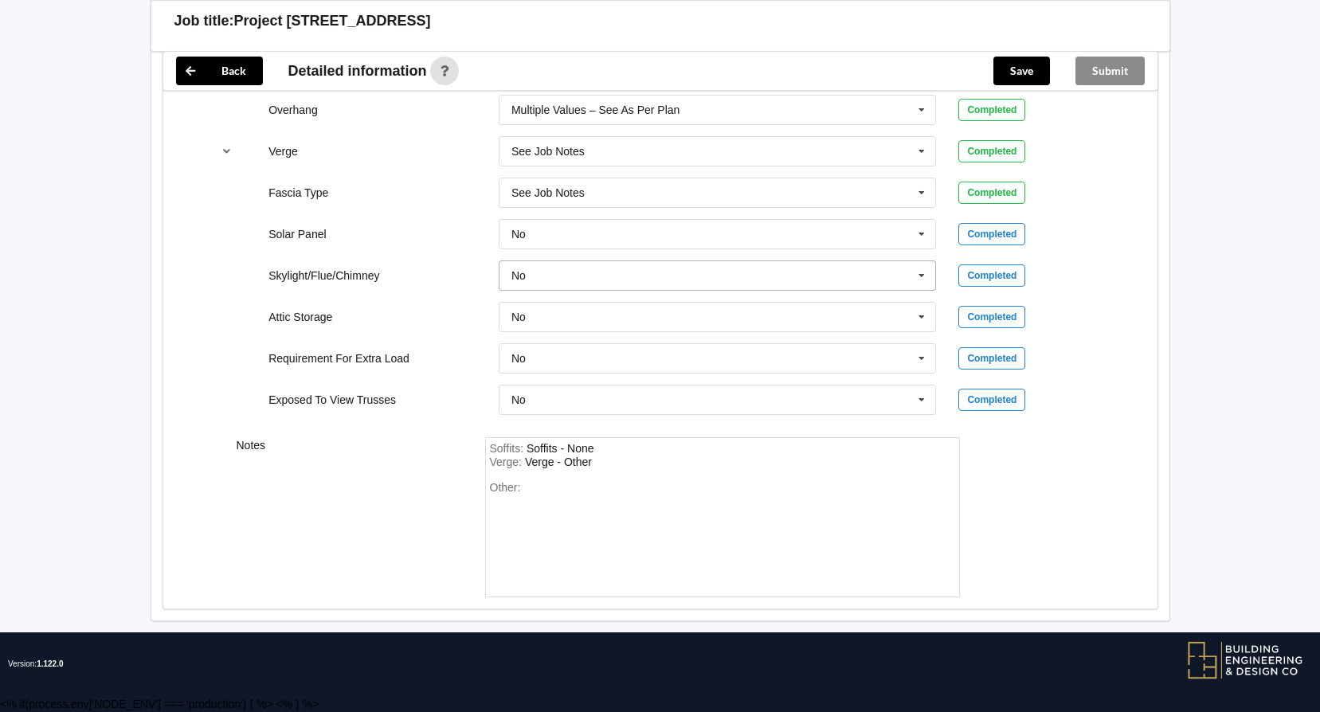
click at [920, 280] on icon at bounding box center [922, 275] width 24 height 29
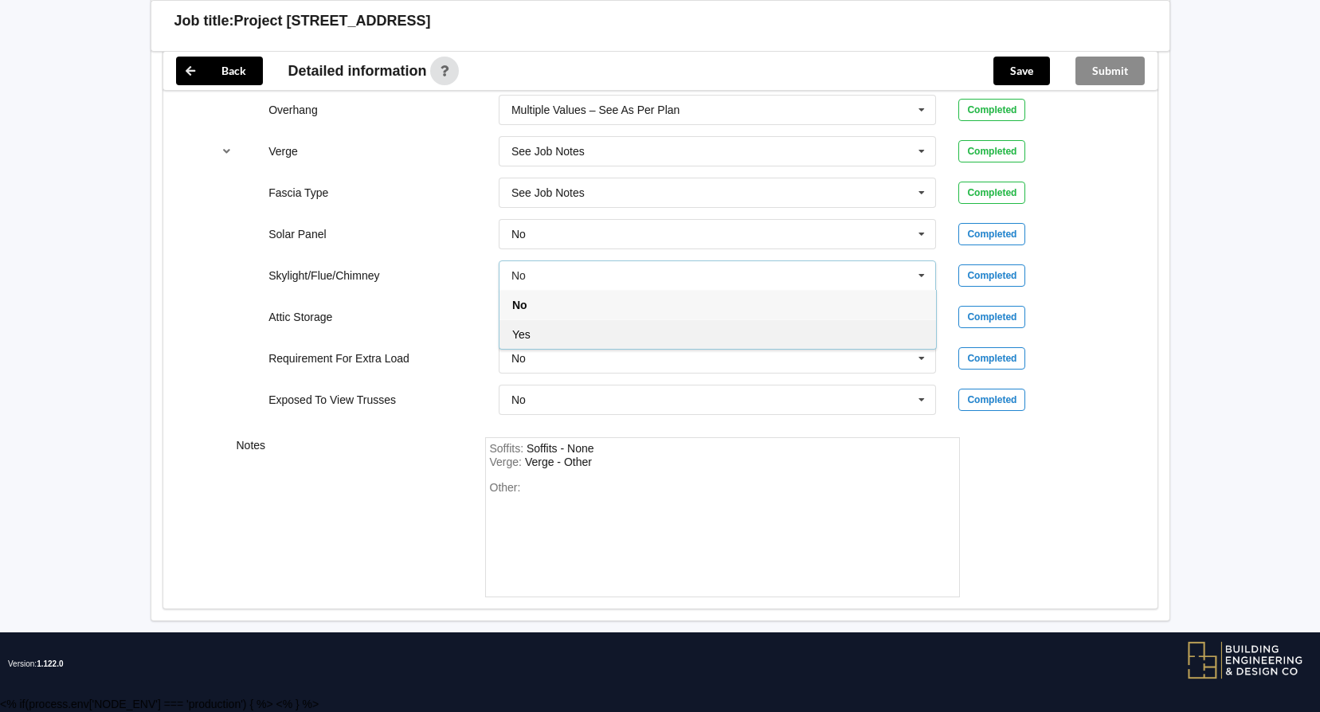
click at [673, 337] on div "Yes" at bounding box center [718, 334] width 437 height 29
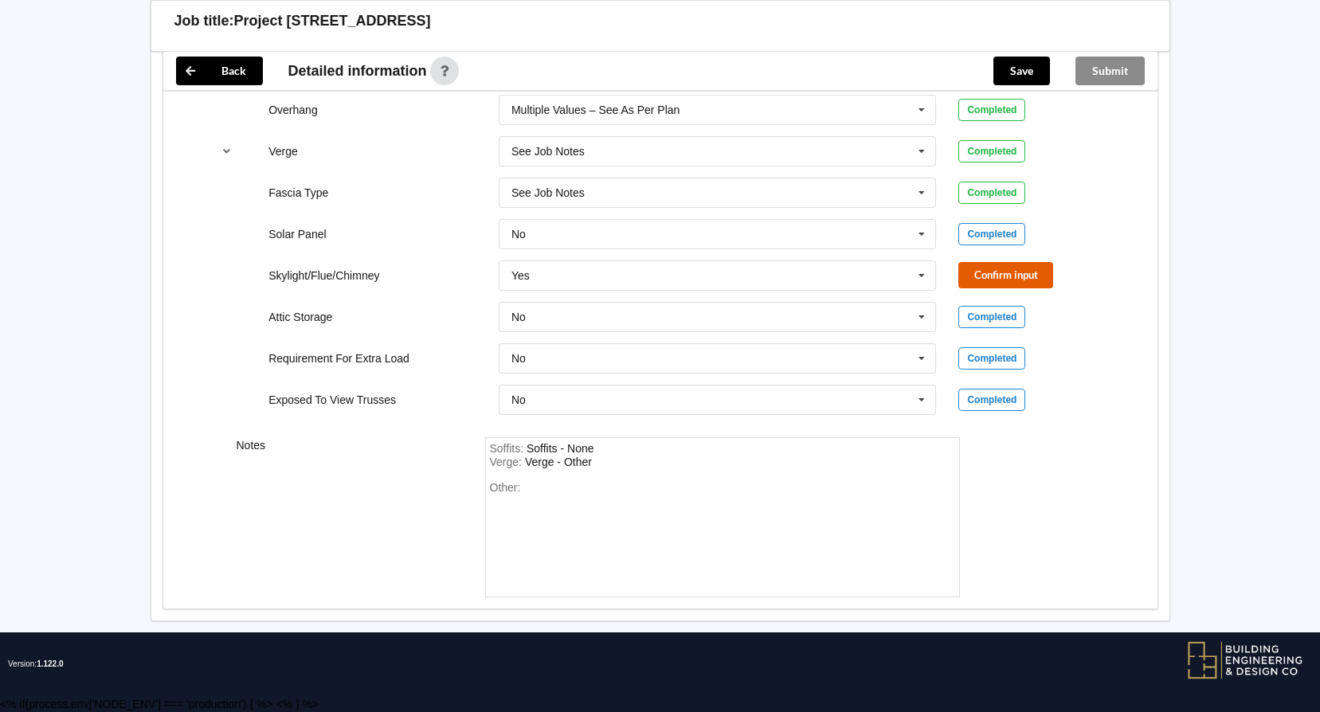
click at [981, 275] on button "Confirm input" at bounding box center [1006, 275] width 95 height 26
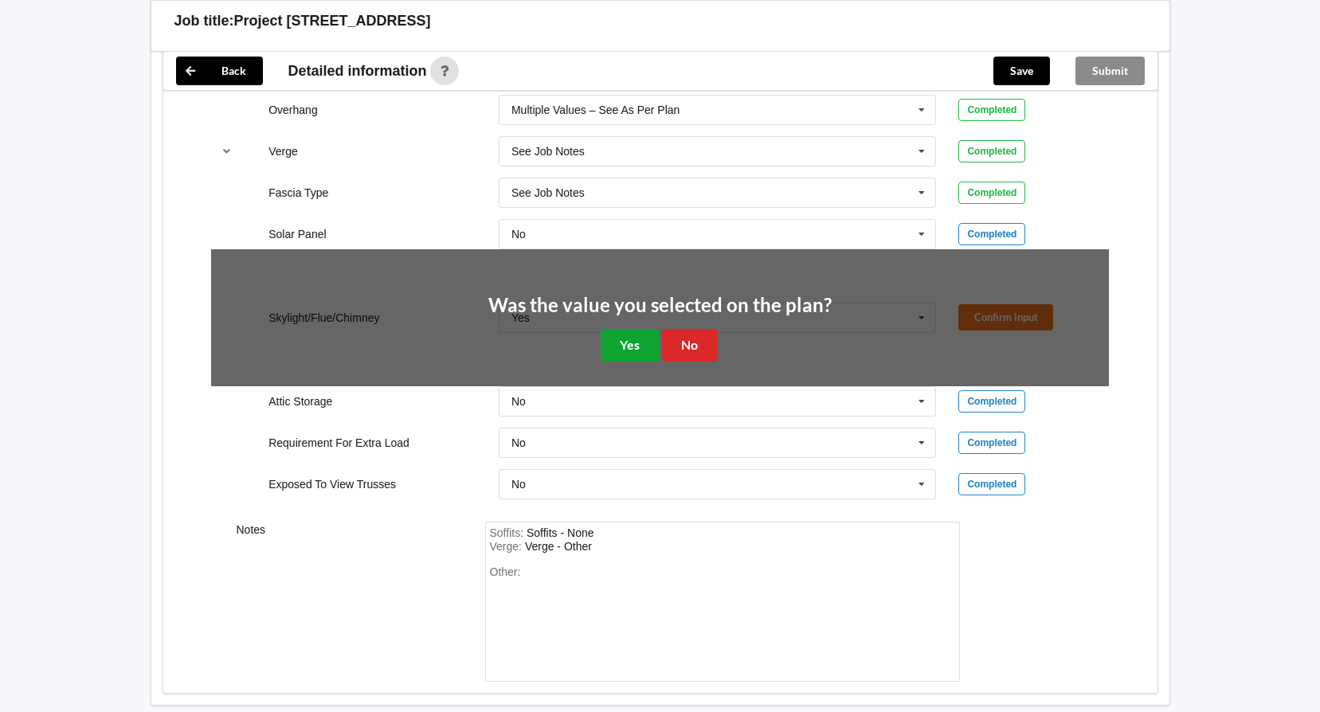
click at [636, 345] on button "Yes" at bounding box center [630, 345] width 58 height 33
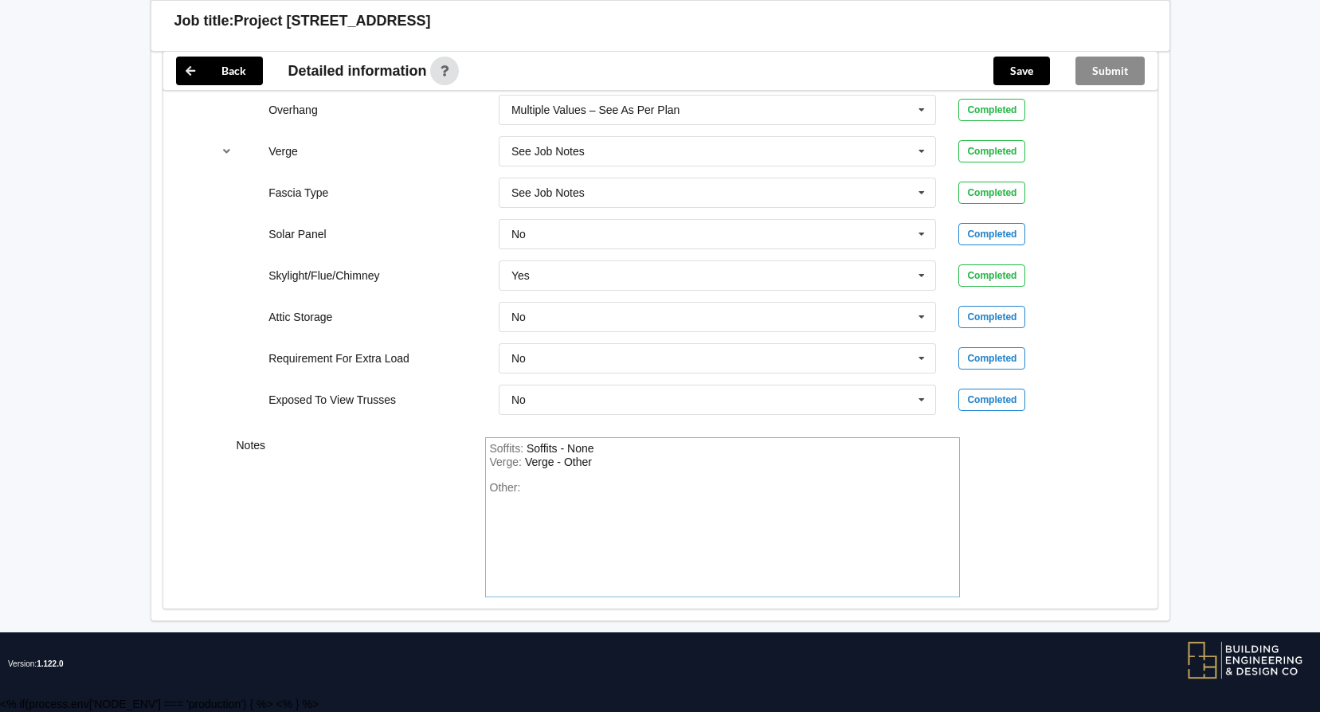
click at [533, 488] on div "Other:" at bounding box center [722, 537] width 465 height 112
click at [599, 508] on div "Other: As per plans" at bounding box center [722, 537] width 465 height 112
click at [1024, 71] on button "Save" at bounding box center [1022, 71] width 57 height 29
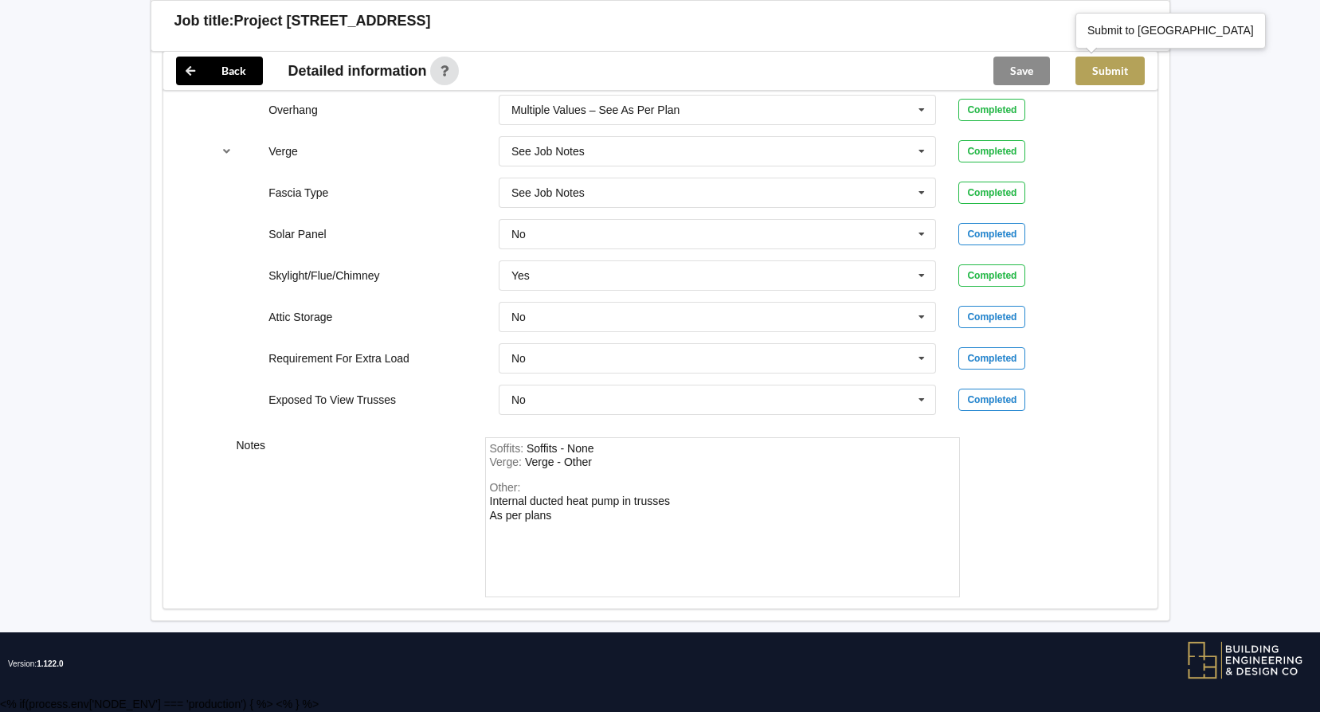
click at [1084, 79] on button "Submit" at bounding box center [1110, 71] width 69 height 29
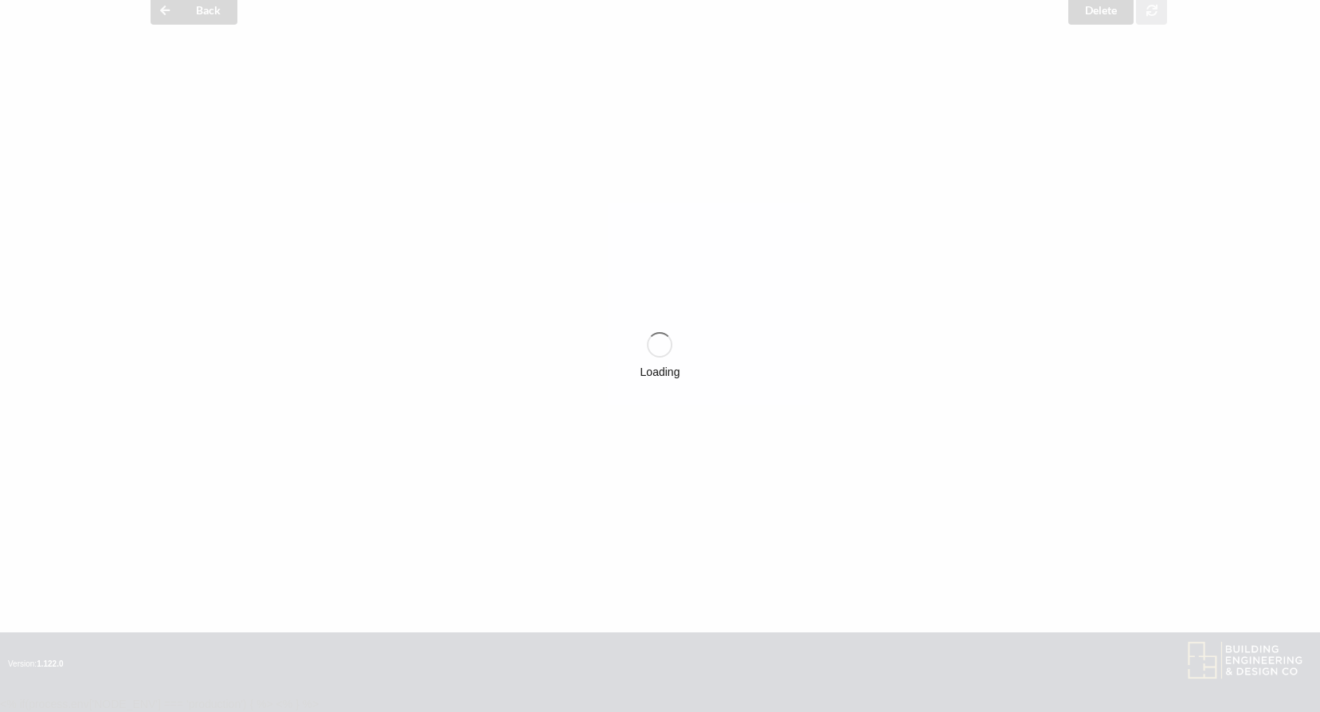
scroll to position [1277, 0]
